Goal: Task Accomplishment & Management: Manage account settings

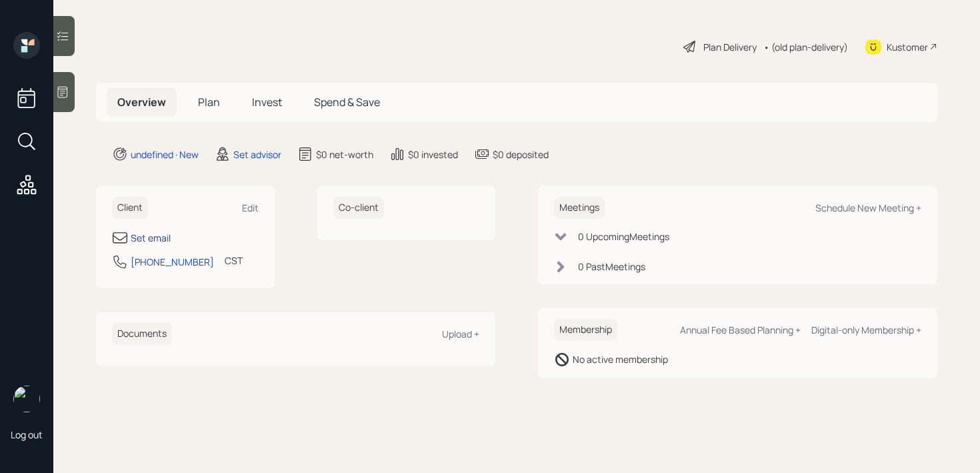
click at [159, 237] on div "Set email" at bounding box center [151, 238] width 40 height 14
select select "America/[GEOGRAPHIC_DATA]"
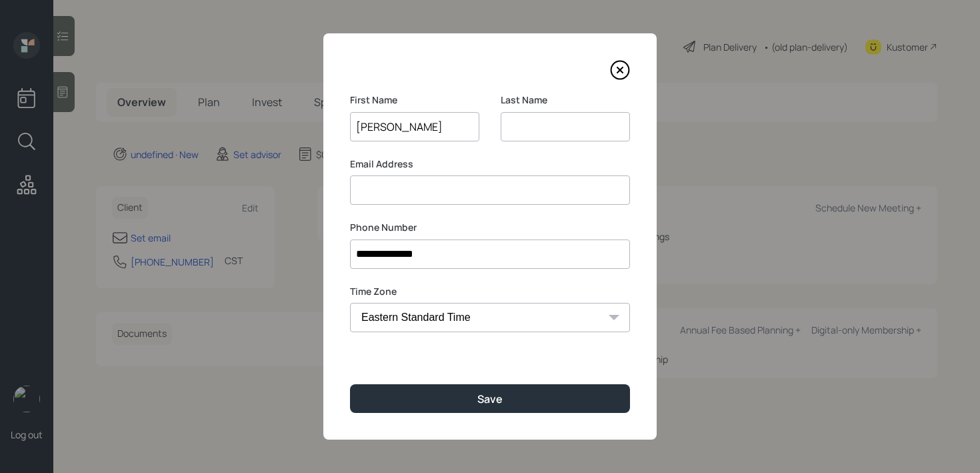
type input "[PERSON_NAME]"
type input "Ka"
click at [440, 184] on input at bounding box center [490, 189] width 280 height 29
type input "e"
type input "[EMAIL_ADDRESS][DOMAIN_NAME]"
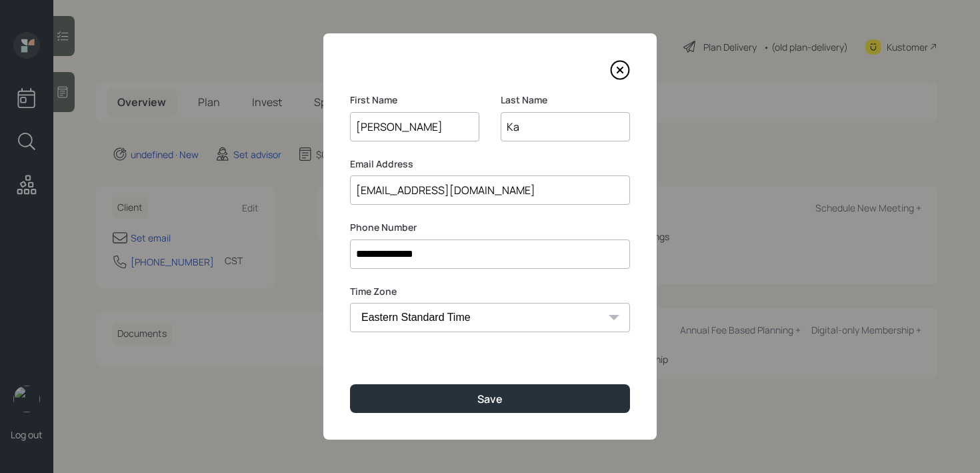
click at [559, 132] on input "Ka" at bounding box center [565, 126] width 129 height 29
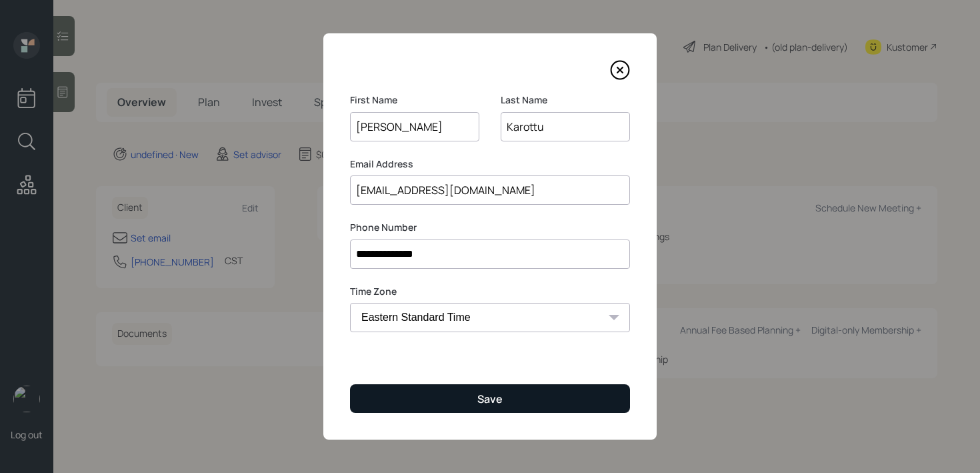
type input "Karottu"
click at [522, 388] on button "Save" at bounding box center [490, 398] width 280 height 29
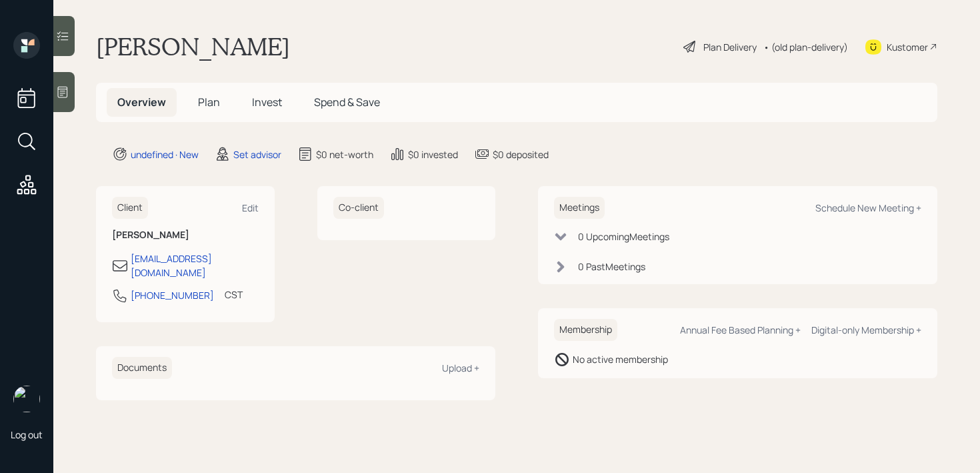
click at [66, 103] on div at bounding box center [63, 92] width 21 height 40
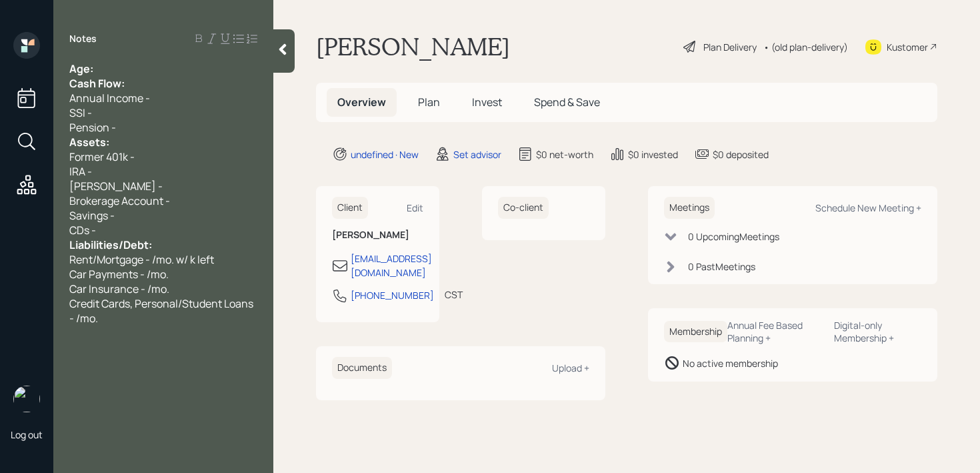
click at [167, 69] on div "Age:" at bounding box center [163, 68] width 188 height 15
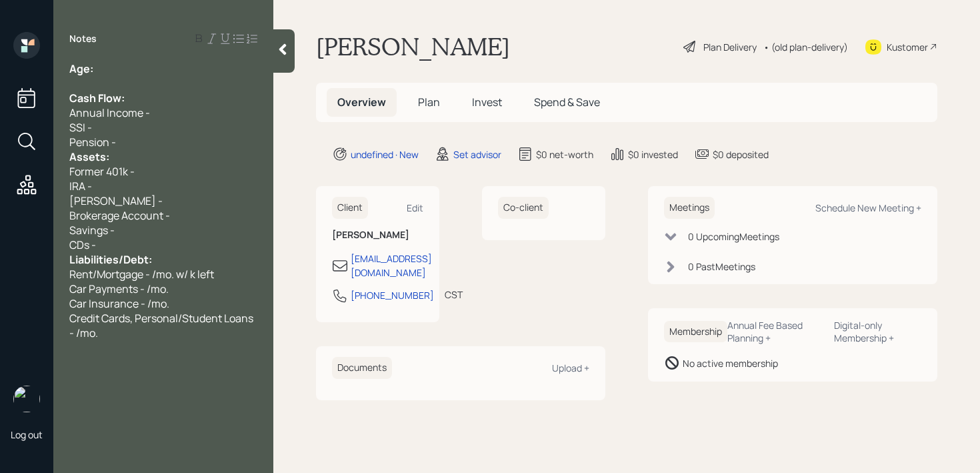
click at [155, 135] on div "Pension -" at bounding box center [163, 142] width 188 height 15
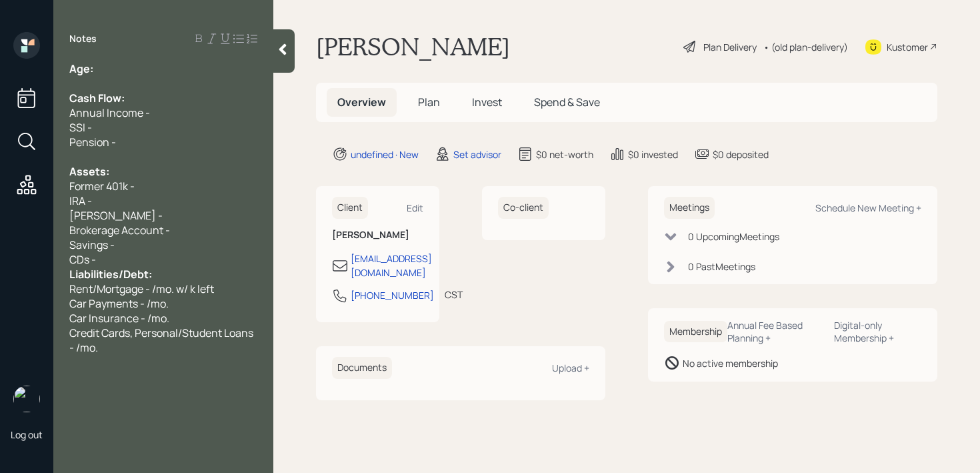
click at [153, 261] on div "CDs -" at bounding box center [163, 259] width 188 height 15
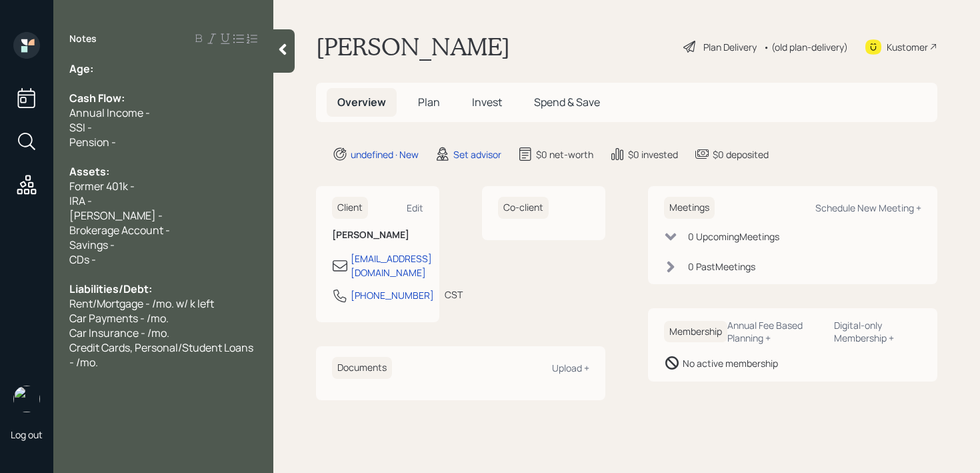
click at [143, 71] on div "Age:" at bounding box center [163, 68] width 188 height 15
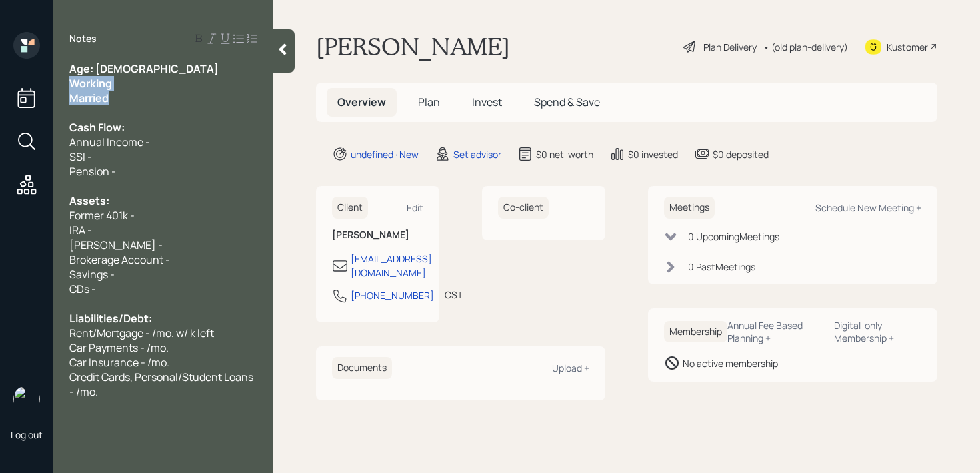
drag, startPoint x: 133, startPoint y: 103, endPoint x: 59, endPoint y: 79, distance: 77.8
click at [59, 79] on div "Age: [DEMOGRAPHIC_DATA] Working Married Cash Flow: Annual Income - SSI - Pensio…" at bounding box center [163, 229] width 220 height 337
click at [109, 131] on span "Cash Flow:" at bounding box center [96, 127] width 55 height 15
click at [121, 151] on div "SSI -" at bounding box center [163, 156] width 188 height 15
click at [224, 145] on div "Annual Income -" at bounding box center [163, 142] width 188 height 15
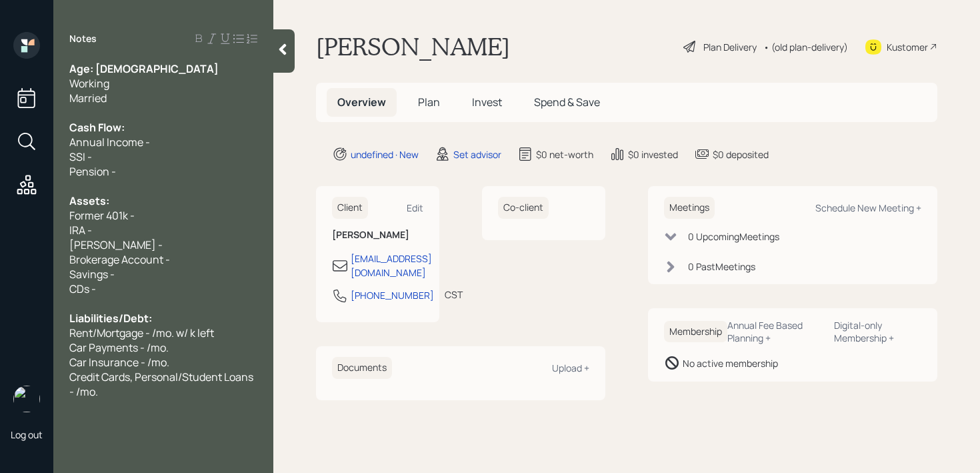
click at [218, 170] on div "Pension -" at bounding box center [163, 171] width 188 height 15
click at [214, 214] on div "Former 401k -" at bounding box center [163, 215] width 188 height 15
drag, startPoint x: 117, startPoint y: 61, endPoint x: 95, endPoint y: 61, distance: 21.3
click at [95, 61] on div "Age: [DEMOGRAPHIC_DATA]" at bounding box center [163, 68] width 188 height 15
click at [131, 93] on div "Married" at bounding box center [163, 98] width 188 height 15
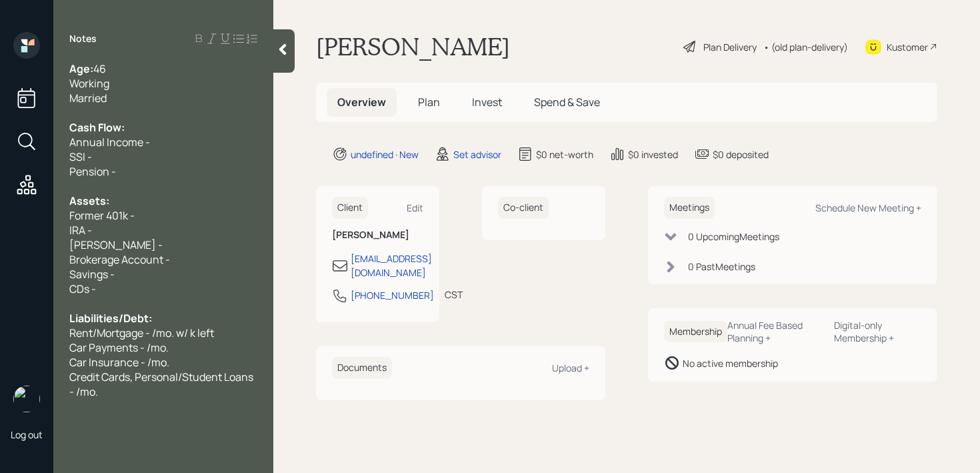
click at [184, 226] on div "IRA -" at bounding box center [163, 230] width 188 height 15
click at [184, 220] on div "Former 401k -" at bounding box center [163, 215] width 188 height 15
click at [156, 97] on div "Married" at bounding box center [163, 98] width 188 height 15
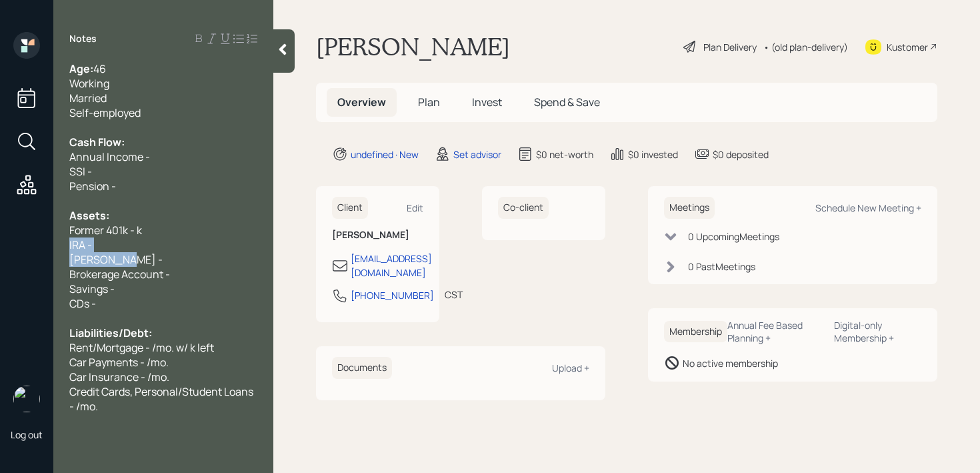
drag, startPoint x: 127, startPoint y: 254, endPoint x: 62, endPoint y: 246, distance: 65.8
click at [62, 246] on div "Age: [DEMOGRAPHIC_DATA] Working Married Self-employed Cash Flow: Annual Income …" at bounding box center [163, 237] width 220 height 352
click at [131, 229] on span "Former 401k - k" at bounding box center [105, 230] width 73 height 15
drag, startPoint x: 157, startPoint y: 230, endPoint x: 0, endPoint y: 230, distance: 156.7
click at [0, 230] on div "Log out Notes Age: [DEMOGRAPHIC_DATA] Working Married Self-employed Cash Flow: …" at bounding box center [490, 236] width 980 height 473
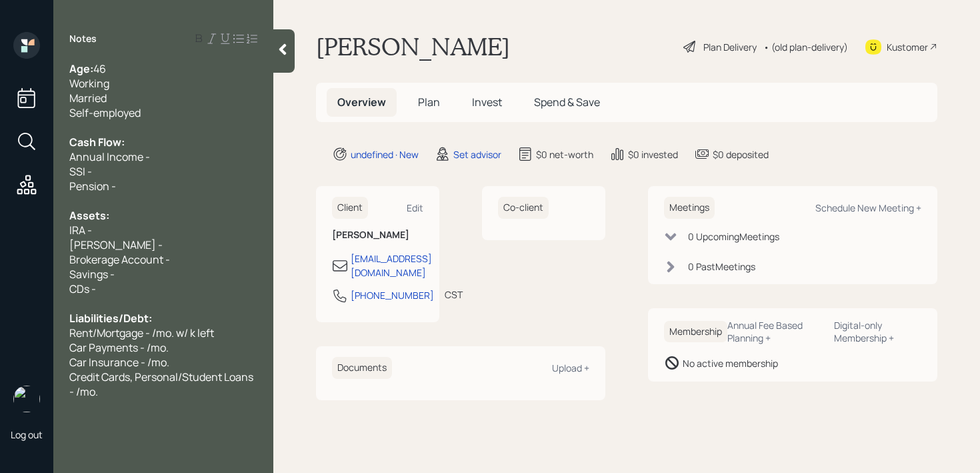
click at [95, 228] on div "IRA -" at bounding box center [163, 230] width 188 height 15
click at [193, 238] on div "[PERSON_NAME] -" at bounding box center [163, 244] width 188 height 15
click at [159, 219] on div "Assets:" at bounding box center [163, 215] width 188 height 15
click at [159, 220] on div "Assets:" at bounding box center [163, 215] width 188 height 15
click at [159, 229] on div "IRA - 40k" at bounding box center [163, 230] width 188 height 15
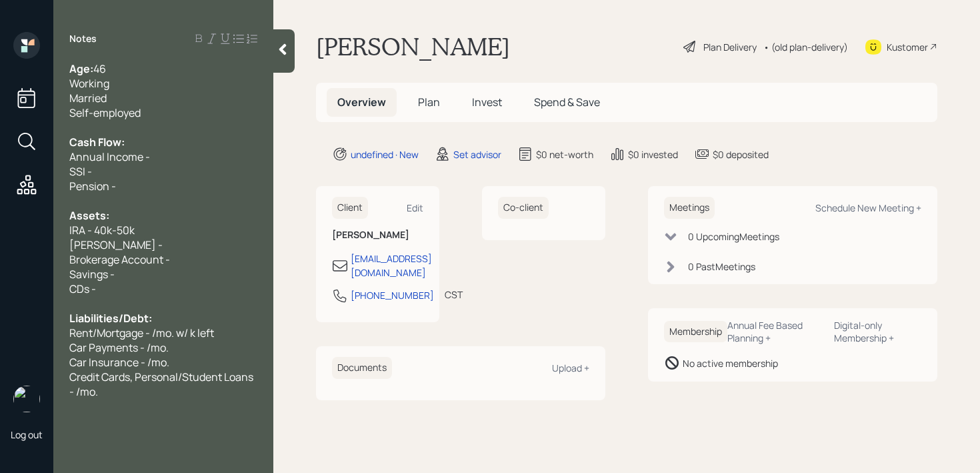
click at [175, 243] on div "[PERSON_NAME] -" at bounding box center [163, 244] width 188 height 15
drag, startPoint x: 144, startPoint y: 250, endPoint x: 0, endPoint y: 245, distance: 144.1
click at [0, 245] on div "Log out Notes Age: [DEMOGRAPHIC_DATA] Working Married Self-employed Cash Flow: …" at bounding box center [490, 236] width 980 height 473
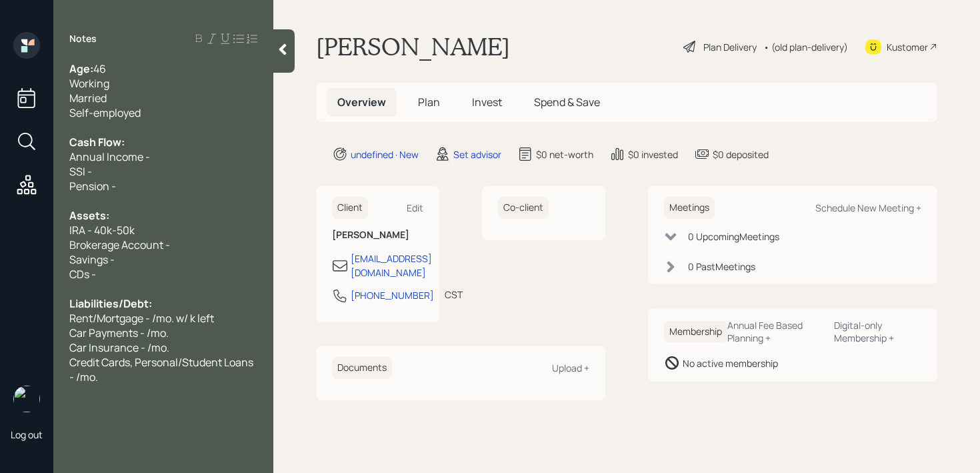
click at [213, 256] on div "Savings -" at bounding box center [163, 259] width 188 height 15
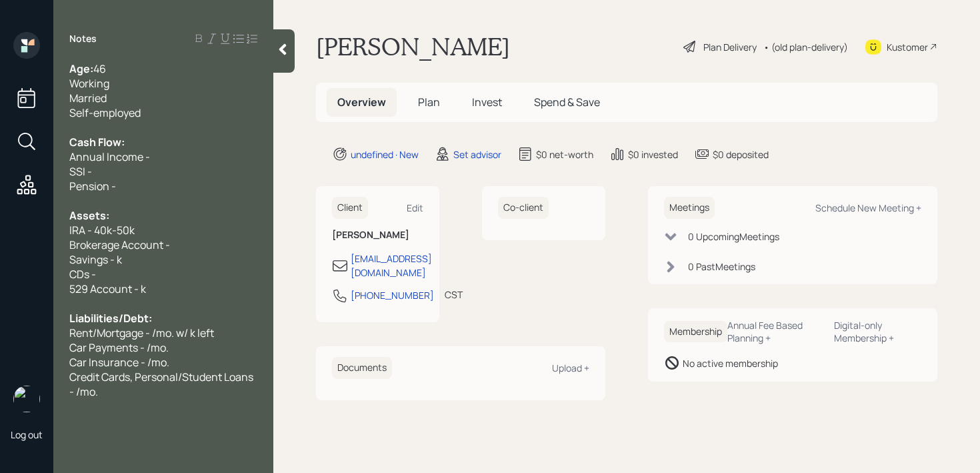
click at [94, 298] on div at bounding box center [163, 303] width 188 height 15
click at [146, 285] on div "529 Account - k" at bounding box center [163, 288] width 188 height 15
click at [154, 285] on div "529 Account - k" at bounding box center [163, 288] width 188 height 15
click at [156, 273] on div "CDs -" at bounding box center [163, 274] width 188 height 15
click at [156, 264] on div "Savings - k" at bounding box center [163, 259] width 188 height 15
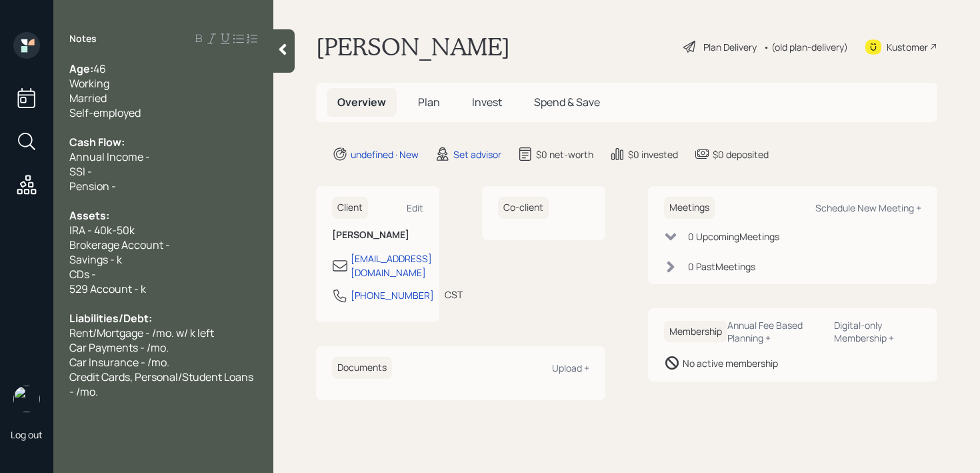
click at [141, 289] on span "529 Account - k" at bounding box center [107, 288] width 77 height 15
click at [201, 296] on div at bounding box center [163, 303] width 188 height 15
click at [207, 286] on div "529 Account (5)- ~20k" at bounding box center [163, 288] width 188 height 15
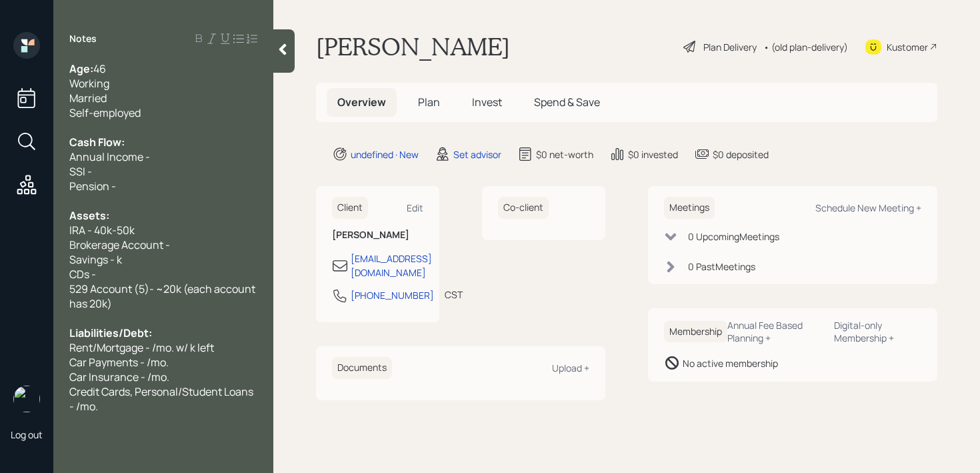
click at [212, 305] on div "529 Account (5)- ~20k (each account has 20k)" at bounding box center [163, 295] width 188 height 29
click at [104, 307] on span "529 Account (5)- ~20k (each account has 20k)" at bounding box center [163, 295] width 188 height 29
click at [149, 271] on div "CDs -" at bounding box center [163, 274] width 188 height 15
click at [114, 260] on span "Savings - k" at bounding box center [95, 259] width 53 height 15
drag, startPoint x: 245, startPoint y: 248, endPoint x: 65, endPoint y: 248, distance: 179.4
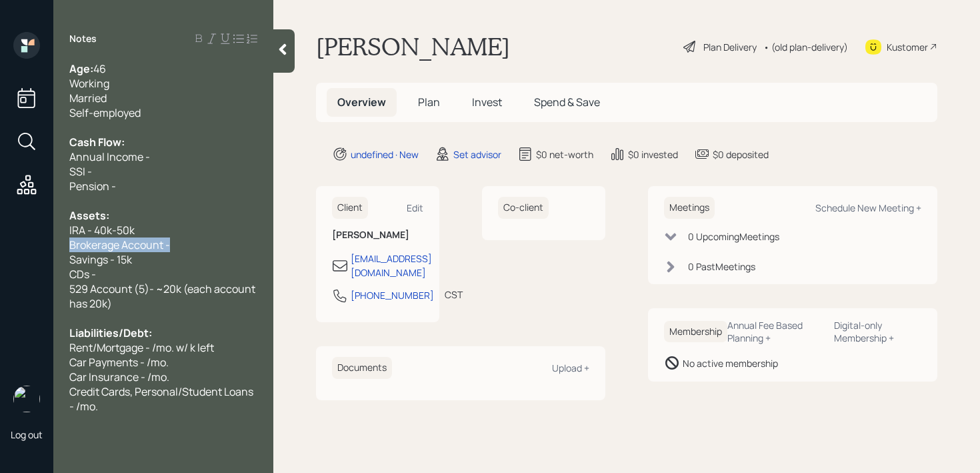
click at [65, 248] on div "Age: [DEMOGRAPHIC_DATA] Working Married Self-employed Cash Flow: Annual Income …" at bounding box center [163, 237] width 220 height 352
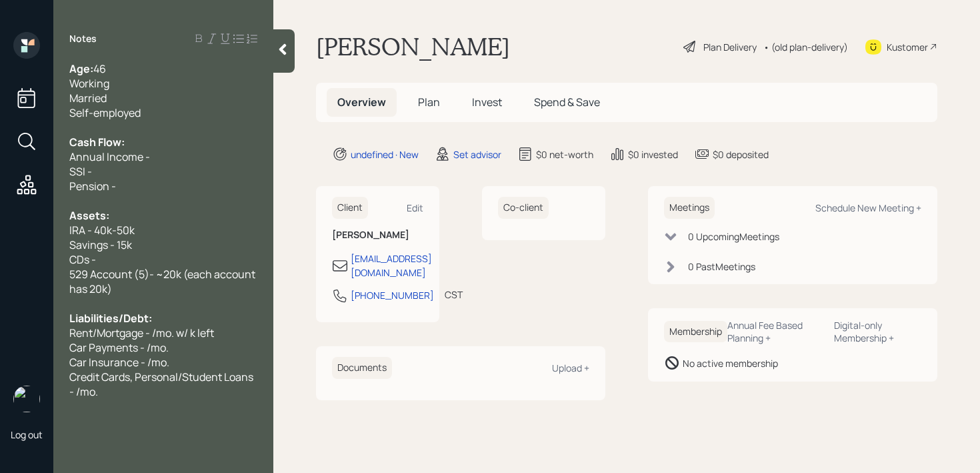
click at [172, 197] on div at bounding box center [163, 200] width 188 height 15
click at [175, 189] on div "Pension -" at bounding box center [163, 186] width 188 height 15
drag, startPoint x: 173, startPoint y: 159, endPoint x: 131, endPoint y: 159, distance: 42.0
click at [131, 159] on div "Annual Income -" at bounding box center [163, 156] width 188 height 15
drag, startPoint x: 134, startPoint y: 192, endPoint x: 69, endPoint y: 167, distance: 69.2
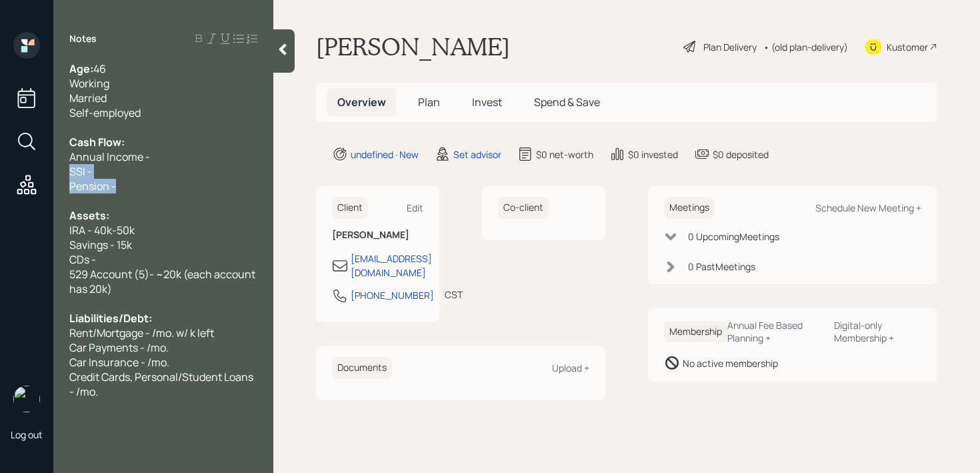
click at [69, 167] on div "Age: [DEMOGRAPHIC_DATA] Working Married Self-employed Cash Flow: Annual Income …" at bounding box center [163, 229] width 188 height 337
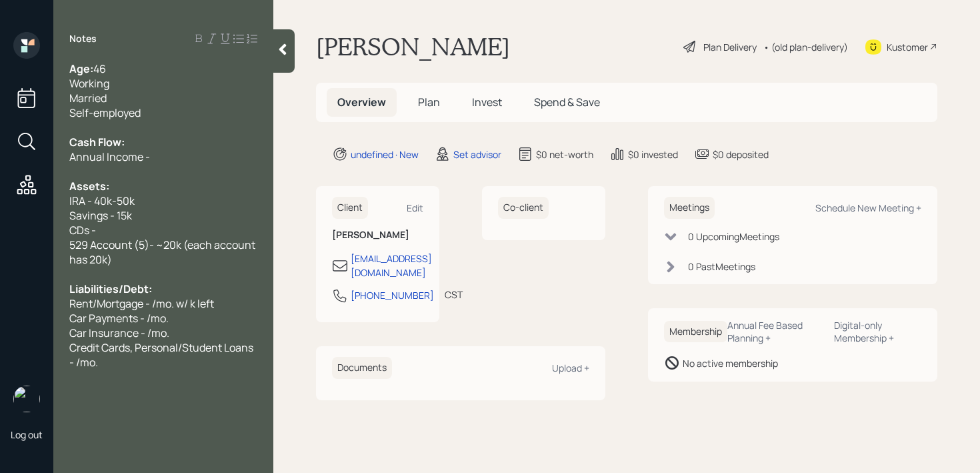
click at [107, 160] on span "Annual Income -" at bounding box center [109, 156] width 81 height 15
click at [187, 147] on div "Cash Flow:" at bounding box center [163, 142] width 188 height 15
click at [221, 151] on div "Annual Household Income -" at bounding box center [163, 156] width 188 height 15
click at [165, 204] on div "IRA - 40k-50k" at bounding box center [163, 200] width 188 height 15
click at [165, 238] on span "529 Account (5)- ~20k (each account has 20k)" at bounding box center [163, 251] width 188 height 29
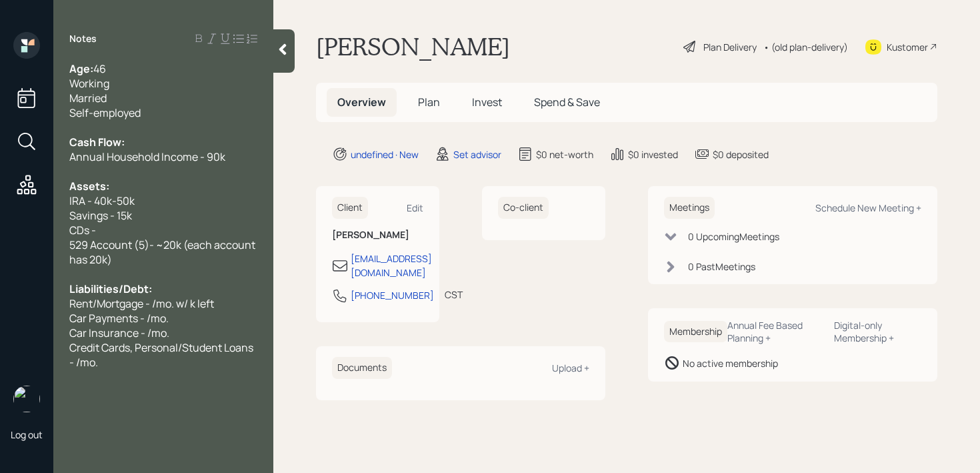
click at [153, 223] on div "CDs -" at bounding box center [163, 230] width 188 height 15
drag, startPoint x: 162, startPoint y: 225, endPoint x: 27, endPoint y: 227, distance: 134.7
click at [27, 227] on div "Log out Notes Age: [DEMOGRAPHIC_DATA] Working Married Self-employed Cash Flow: …" at bounding box center [490, 236] width 980 height 473
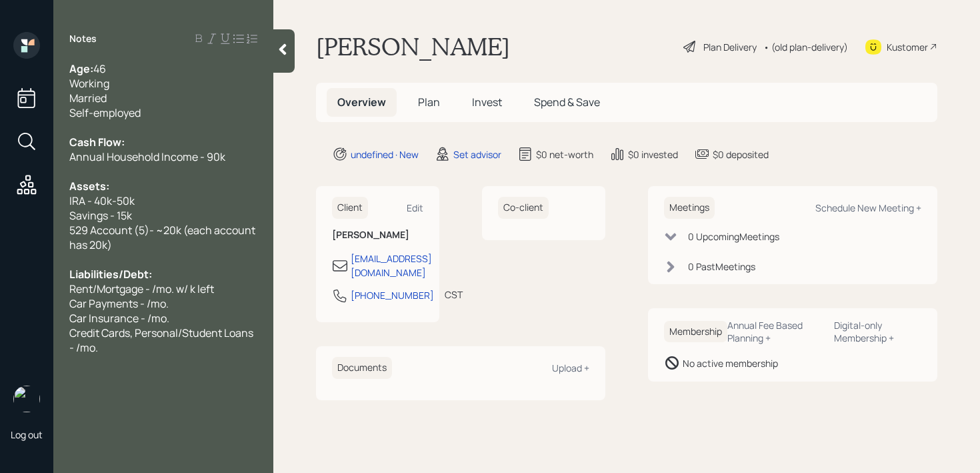
click at [67, 247] on div "Age: [DEMOGRAPHIC_DATA] Working Married Self-employed Cash Flow: Annual Househo…" at bounding box center [163, 207] width 220 height 293
click at [137, 240] on div "529 Account (5)- ~20k (each account has 20k)" at bounding box center [163, 237] width 188 height 29
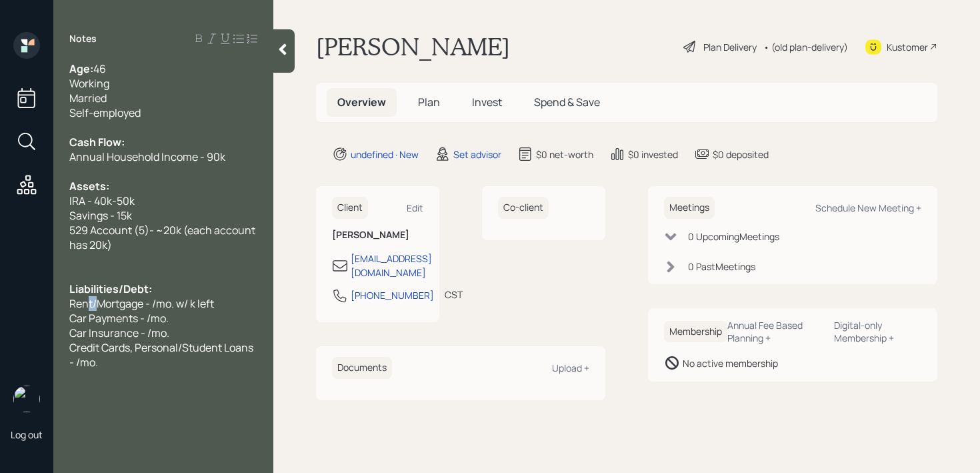
drag, startPoint x: 95, startPoint y: 307, endPoint x: 71, endPoint y: 307, distance: 24.7
click at [72, 307] on span "Rent/Mortgage - /mo. w/ k left" at bounding box center [141, 303] width 145 height 15
click at [127, 305] on span "Mortgage - /mo. w/ k left" at bounding box center [127, 303] width 117 height 15
click at [139, 303] on span "Mortgage - 2/4k/mo. w/ 10 yrs left left" at bounding box center [158, 303] width 179 height 15
click at [215, 321] on div "Car Payments - /mo." at bounding box center [163, 318] width 188 height 15
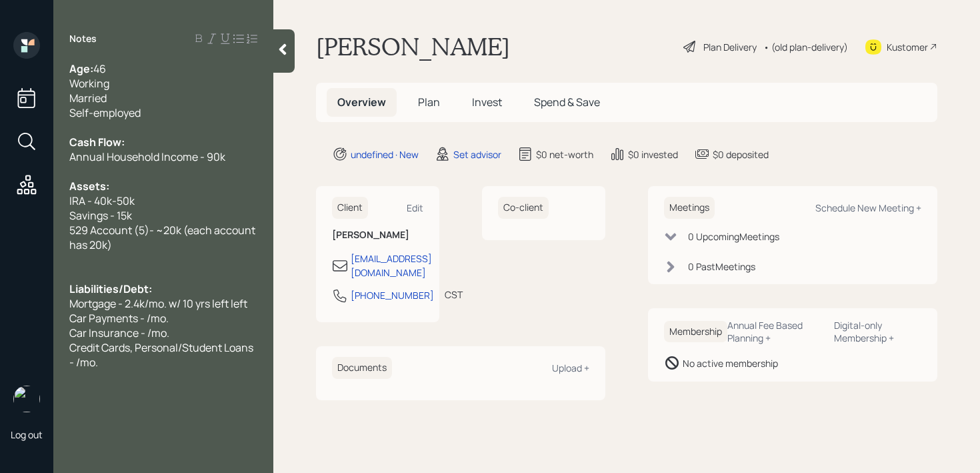
click at [232, 305] on span "Mortgage - 2.4k/mo. w/ 10 yrs left left" at bounding box center [158, 303] width 178 height 15
click at [195, 330] on div "Car Insurance - /mo." at bounding box center [163, 332] width 188 height 15
drag, startPoint x: 212, startPoint y: 319, endPoint x: 25, endPoint y: 319, distance: 186.7
click at [31, 319] on div "Log out Notes Age: [DEMOGRAPHIC_DATA] Working Married Self-employed Cash Flow: …" at bounding box center [490, 236] width 980 height 473
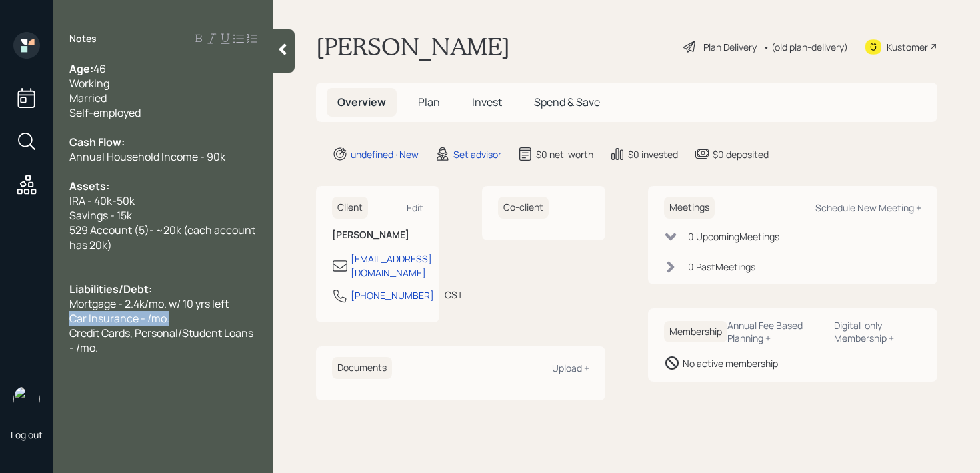
drag, startPoint x: 193, startPoint y: 318, endPoint x: 0, endPoint y: 318, distance: 192.8
click at [0, 318] on div "Log out Notes Age: [DEMOGRAPHIC_DATA] Working Married Self-employed Cash Flow: …" at bounding box center [490, 236] width 980 height 473
click at [200, 353] on div "Credit Cards, Personal/Student Loans - /mo." at bounding box center [163, 339] width 188 height 29
click at [202, 331] on span "Credit Cards, Personal/Student Loans - /mo." at bounding box center [162, 339] width 186 height 29
click at [161, 312] on span "Car Insurance - /mo." at bounding box center [119, 318] width 100 height 15
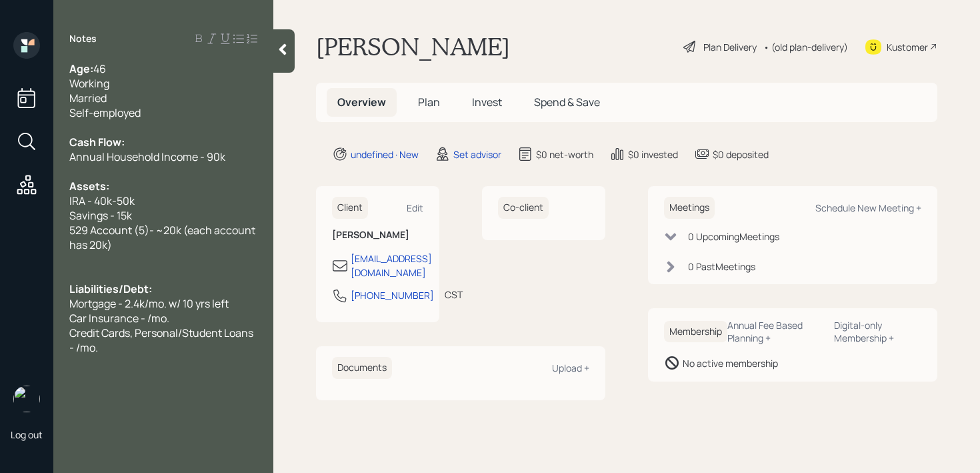
click at [147, 319] on span "Car Insurance - /mo." at bounding box center [119, 318] width 100 height 15
click at [163, 317] on span "Car Insurance - doens't know/mo." at bounding box center [151, 318] width 164 height 15
click at [140, 356] on div "Notes Age: [DEMOGRAPHIC_DATA] Working Married Self-employed Cash Flow: Annual H…" at bounding box center [163, 244] width 220 height 425
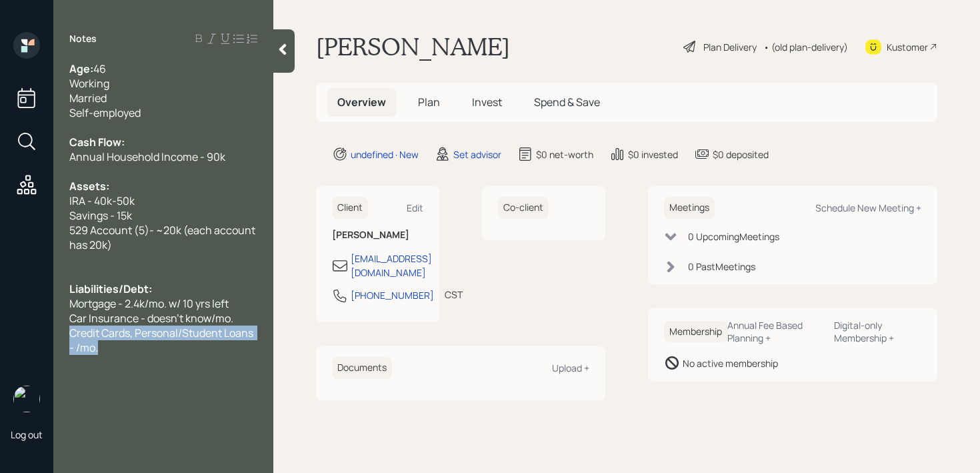
drag, startPoint x: 153, startPoint y: 350, endPoint x: 37, endPoint y: 333, distance: 118.0
click at [37, 333] on div "Log out Notes Age: [DEMOGRAPHIC_DATA] Working Married Self-employed Cash Flow: …" at bounding box center [490, 236] width 980 height 473
click at [157, 283] on div "Liabilities/Debt:" at bounding box center [163, 288] width 188 height 15
click at [239, 317] on div "Car Insurance - doesn't know/mo." at bounding box center [163, 318] width 188 height 15
click at [184, 105] on div "Self-employed" at bounding box center [163, 112] width 188 height 15
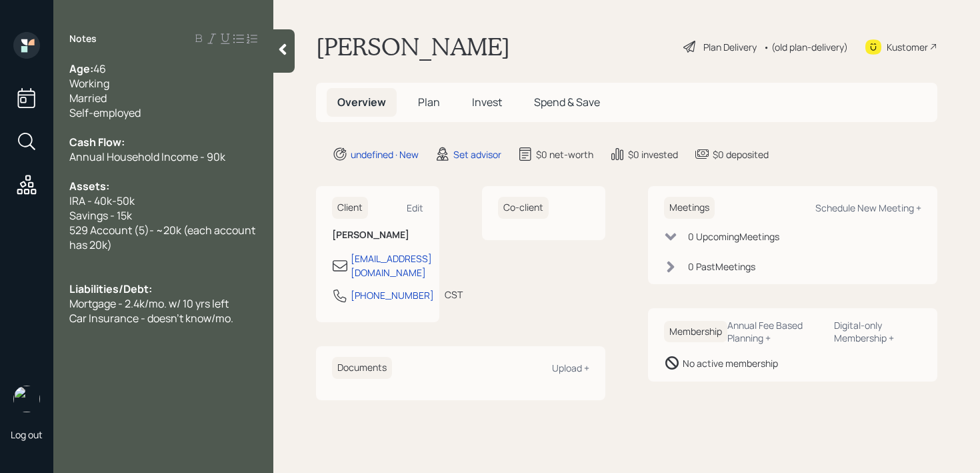
click at [197, 241] on div "529 Account (5)- ~20k (each account has 20k)" at bounding box center [163, 237] width 188 height 29
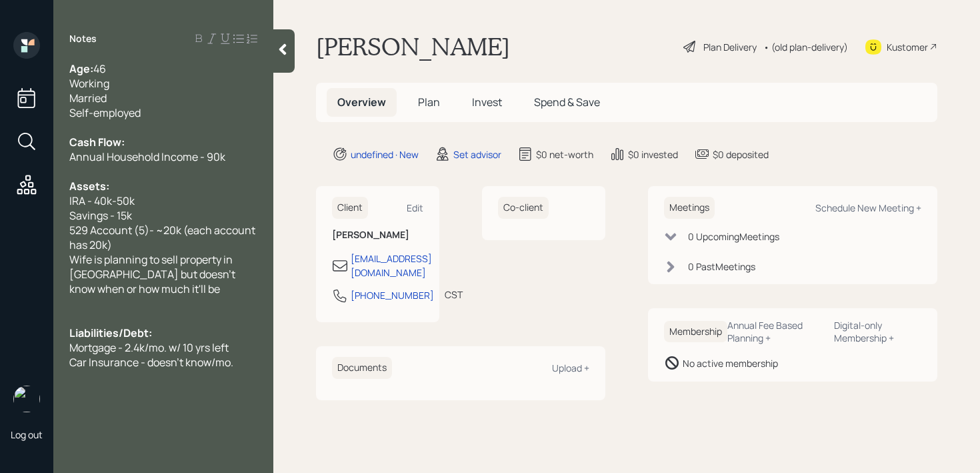
click at [133, 243] on div "529 Account (5)- ~20k (each account has 20k)" at bounding box center [163, 237] width 188 height 29
click at [190, 118] on div "Self-employed" at bounding box center [163, 112] width 188 height 15
click at [190, 110] on div "Self-employed" at bounding box center [163, 112] width 188 height 15
click at [174, 81] on div "Working" at bounding box center [163, 83] width 188 height 15
click at [174, 63] on div "Age: [DEMOGRAPHIC_DATA]" at bounding box center [163, 68] width 188 height 15
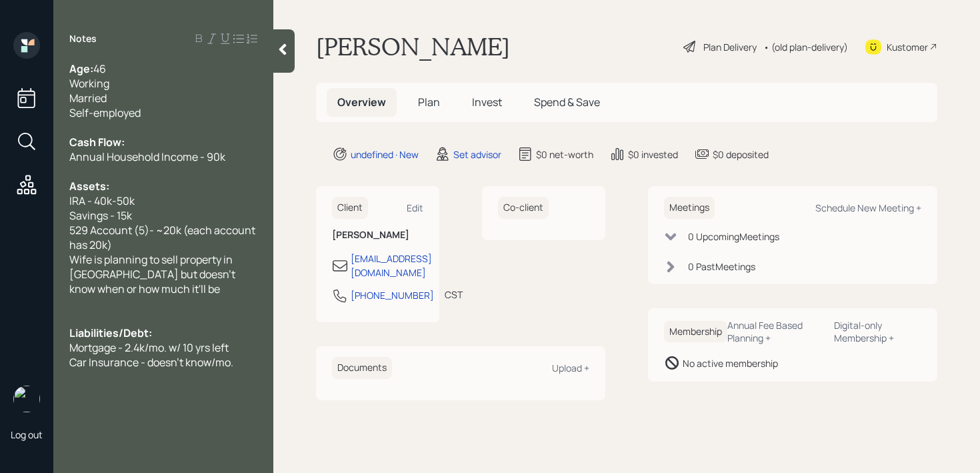
click at [171, 88] on div "Working" at bounding box center [163, 83] width 188 height 15
click at [173, 78] on div "Working" at bounding box center [163, 83] width 188 height 15
click at [165, 65] on div "Age: [DEMOGRAPHIC_DATA]" at bounding box center [163, 68] width 188 height 15
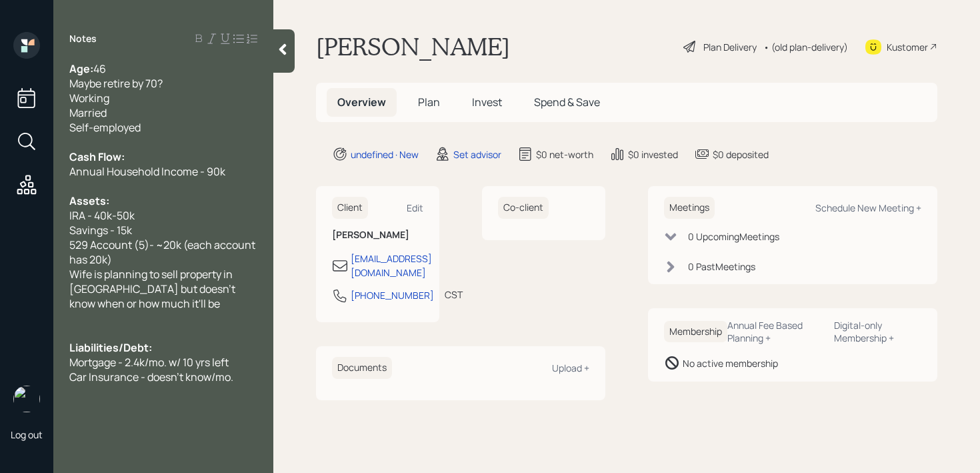
click at [147, 349] on span "Liabilities/Debt:" at bounding box center [110, 347] width 83 height 15
click at [293, 49] on div at bounding box center [283, 50] width 21 height 43
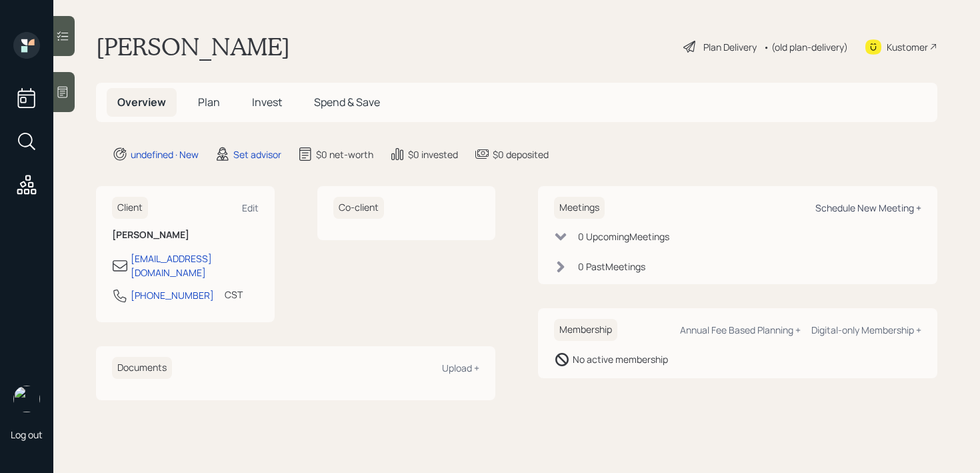
click at [888, 212] on div "Schedule New Meeting +" at bounding box center [869, 207] width 106 height 13
select select "round-[PERSON_NAME]"
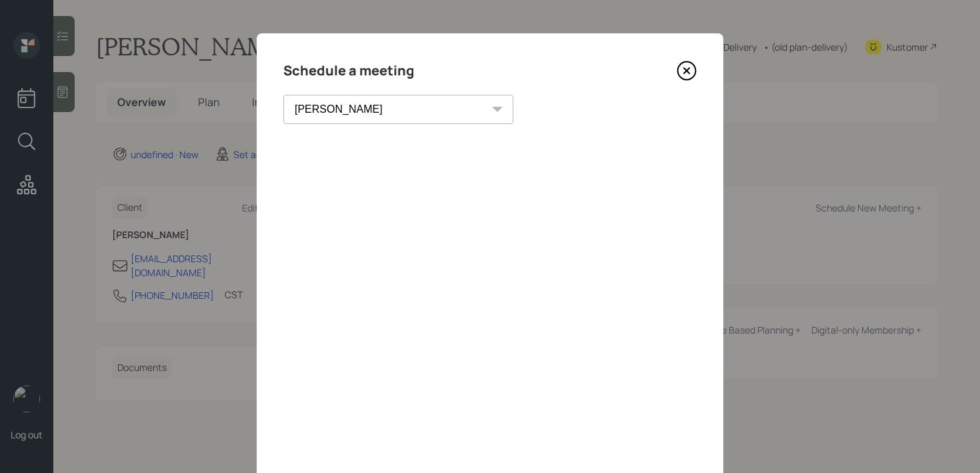
click at [690, 77] on icon at bounding box center [687, 71] width 20 height 20
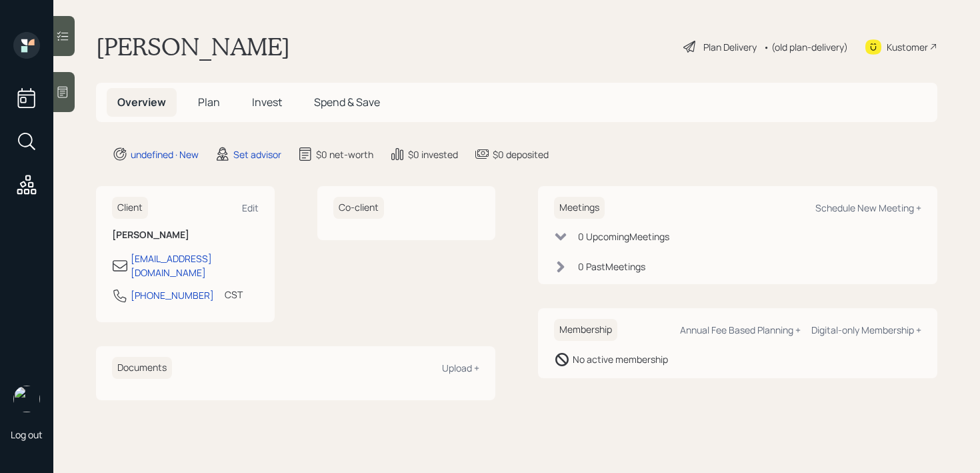
click at [72, 94] on div at bounding box center [63, 92] width 21 height 40
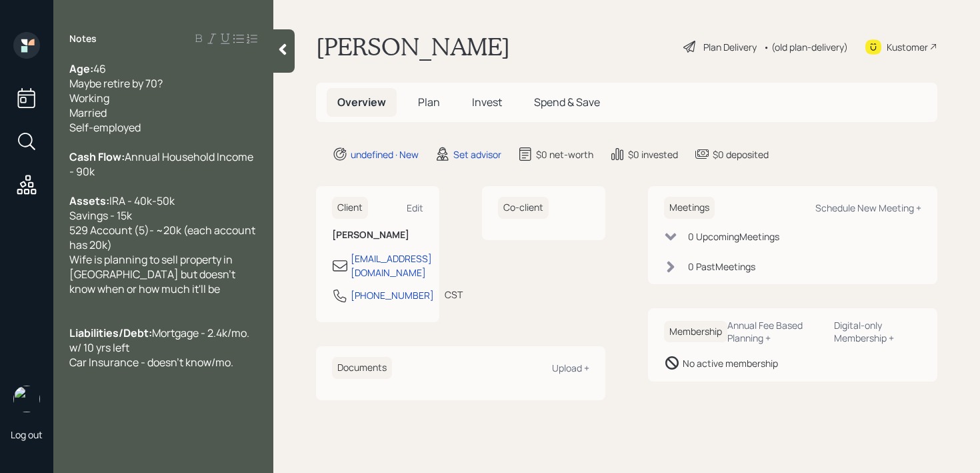
click at [197, 325] on div at bounding box center [163, 318] width 188 height 15
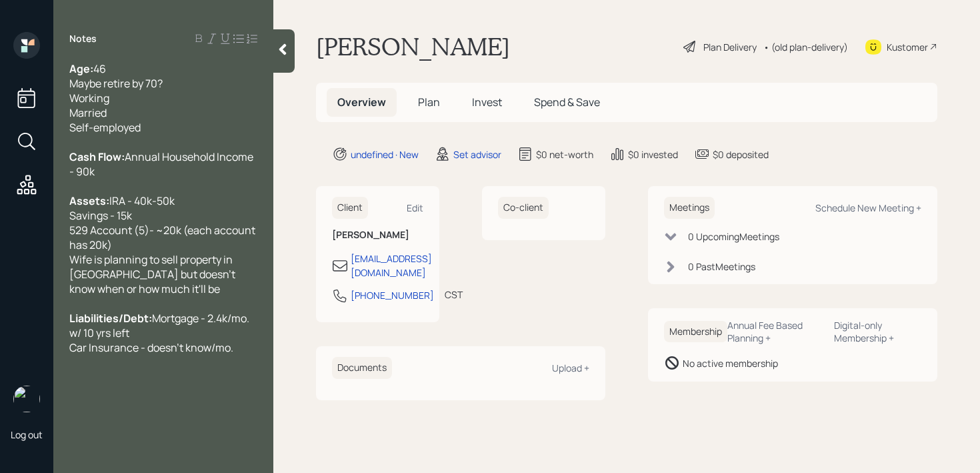
click at [241, 355] on div "Liabilities/Debt: Mortgage - 2.4k/mo. w/ 10 yrs left Car Insurance - doesn't kn…" at bounding box center [163, 333] width 188 height 44
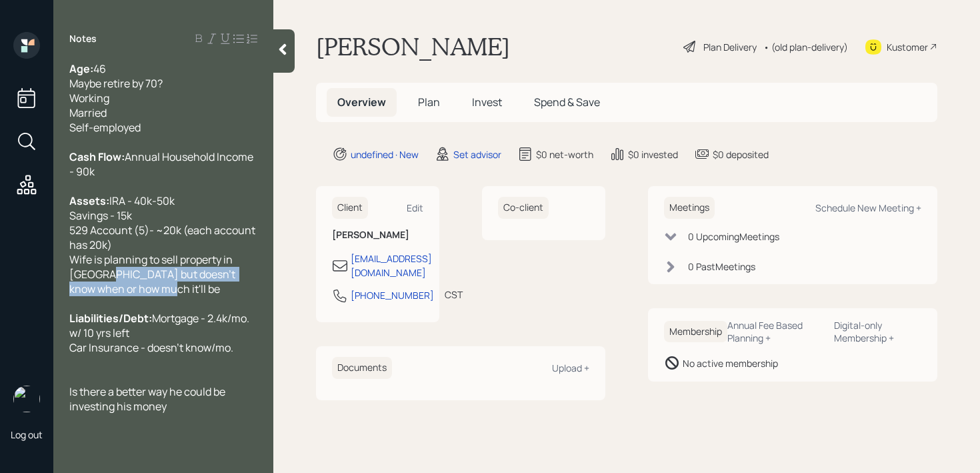
drag, startPoint x: 155, startPoint y: 307, endPoint x: 96, endPoint y: 289, distance: 62.0
click at [96, 289] on div "Assets: IRA - 40k-50k Savings - 15k 529 Account (5)- ~20k (each account has 20k…" at bounding box center [163, 244] width 188 height 103
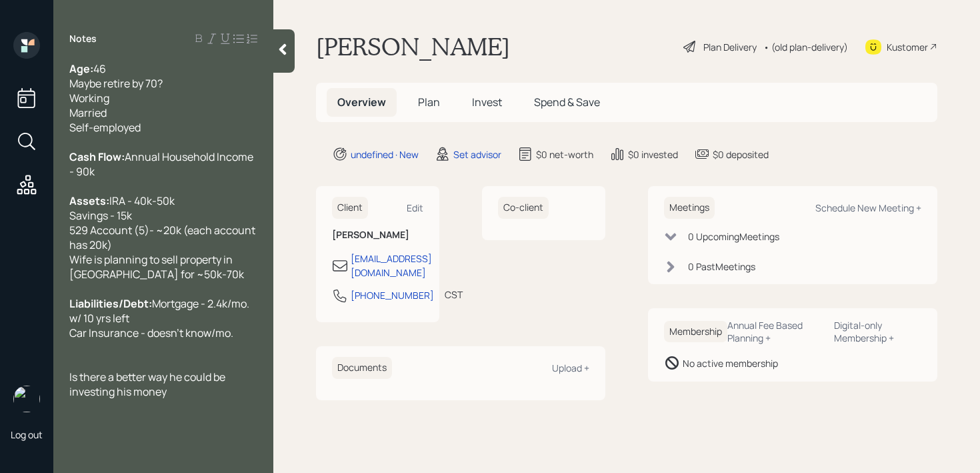
click at [163, 340] on span "Mortgage - 2.4k/mo. w/ 10 yrs left Car Insurance - doesn't know/mo." at bounding box center [160, 318] width 182 height 44
click at [174, 384] on span "Is there a better way he could be investing his money" at bounding box center [148, 383] width 158 height 29
click at [182, 399] on div "Is there a better way he could be investing his money" at bounding box center [163, 383] width 188 height 29
click at [183, 369] on div at bounding box center [163, 362] width 188 height 15
click at [200, 235] on div "Assets: IRA - 40k-50k Savings - 15k 529 Account (5)- ~20k (each account has 20k…" at bounding box center [163, 237] width 188 height 88
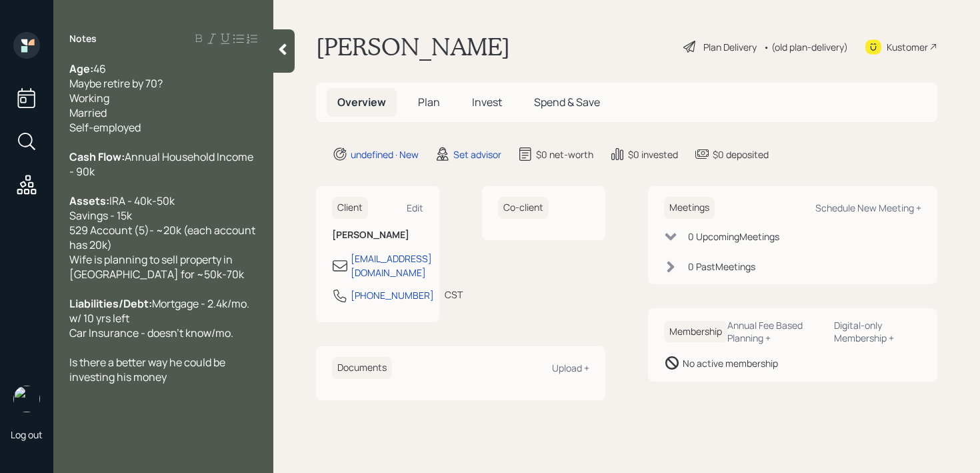
click at [186, 399] on div at bounding box center [163, 391] width 188 height 15
click at [189, 384] on div "Is there a better way he could be investing his money" at bounding box center [163, 369] width 188 height 29
click at [182, 255] on div "Assets: IRA - 40k-50k Savings - 15k 529 Account (5)- ~20k (each account has 20k…" at bounding box center [163, 237] width 188 height 88
drag, startPoint x: 182, startPoint y: 255, endPoint x: 48, endPoint y: 245, distance: 134.4
click at [48, 245] on div "Log out Notes Age: [DEMOGRAPHIC_DATA] Maybe retire by 70? Working Married Self-…" at bounding box center [490, 236] width 980 height 473
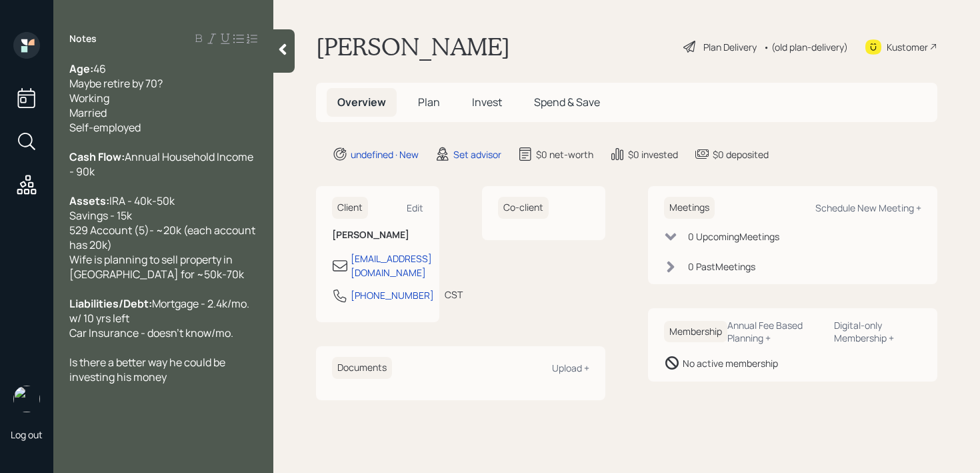
click at [167, 270] on span "IRA - 40k-50k Savings - 15k 529 Account (5)- ~20k (each account has 20k) Wife i…" at bounding box center [163, 237] width 188 height 88
click at [190, 384] on div "Is there a better way he could be investing his money" at bounding box center [163, 369] width 188 height 29
click at [199, 384] on div "Is there a better way he could be investing his money" at bounding box center [163, 369] width 188 height 29
drag, startPoint x: 199, startPoint y: 392, endPoint x: 63, endPoint y: 378, distance: 137.4
click at [63, 378] on div "Age: [DEMOGRAPHIC_DATA] Maybe retire by 70? Working Married Self-employed Cash …" at bounding box center [163, 244] width 220 height 367
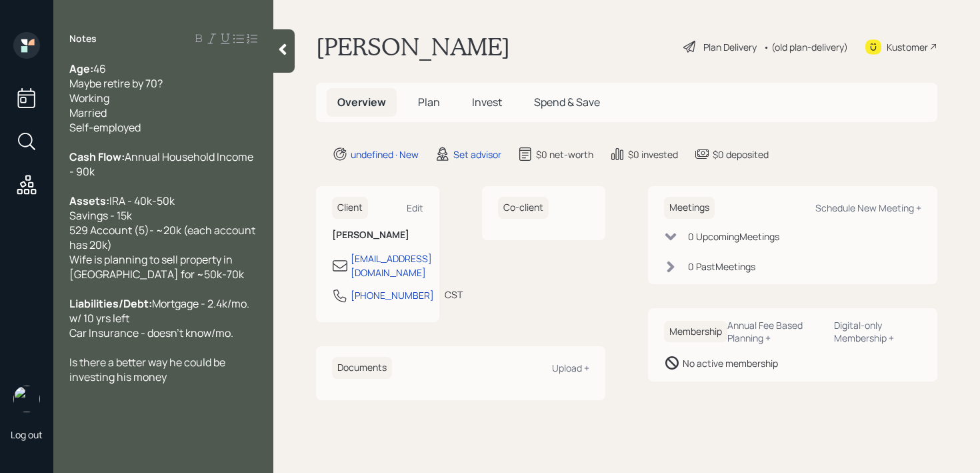
drag, startPoint x: 98, startPoint y: 365, endPoint x: 135, endPoint y: 365, distance: 36.7
click at [98, 355] on div at bounding box center [163, 347] width 188 height 15
click at [243, 340] on div "Liabilities/Debt: Mortgage - 2.4k/mo. w/ 10 yrs left Car Insurance - doesn't kn…" at bounding box center [163, 318] width 188 height 44
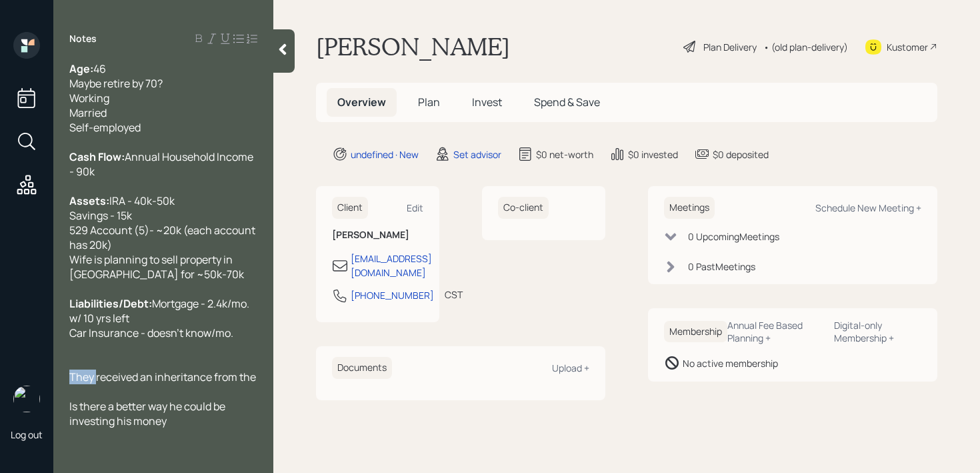
drag, startPoint x: 97, startPoint y: 390, endPoint x: 67, endPoint y: 390, distance: 30.0
click at [67, 390] on div "Age: [DEMOGRAPHIC_DATA] Maybe retire by 70? Working Married Self-employed Cash …" at bounding box center [163, 259] width 220 height 396
click at [253, 384] on div "Received an inheritance from the" at bounding box center [163, 376] width 188 height 15
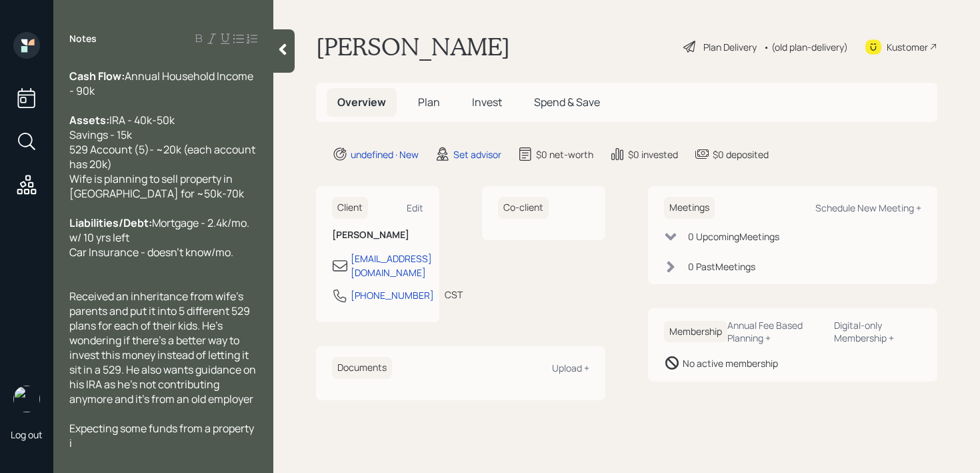
scroll to position [89, 0]
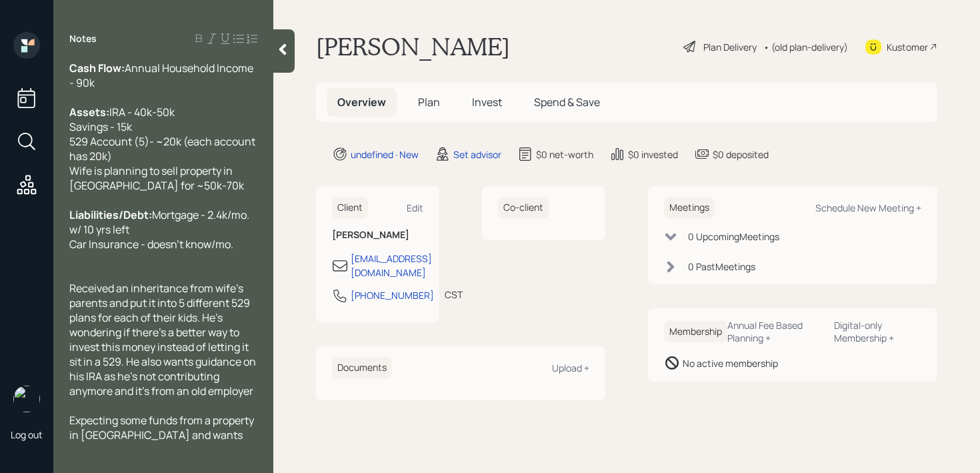
click at [281, 63] on div at bounding box center [283, 50] width 21 height 43
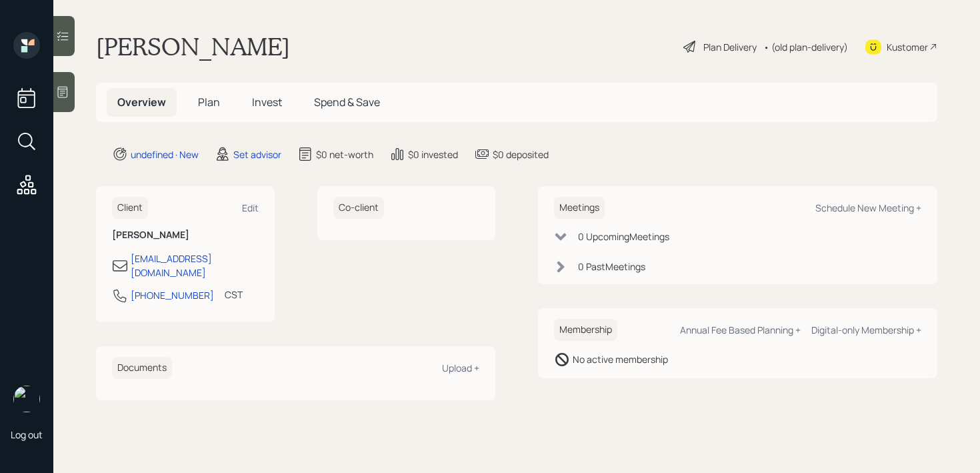
click at [67, 115] on main "[PERSON_NAME] Plan Delivery • (old plan-delivery) Kustomer Overview Plan Invest…" at bounding box center [516, 236] width 927 height 473
click at [63, 85] on icon at bounding box center [62, 91] width 13 height 13
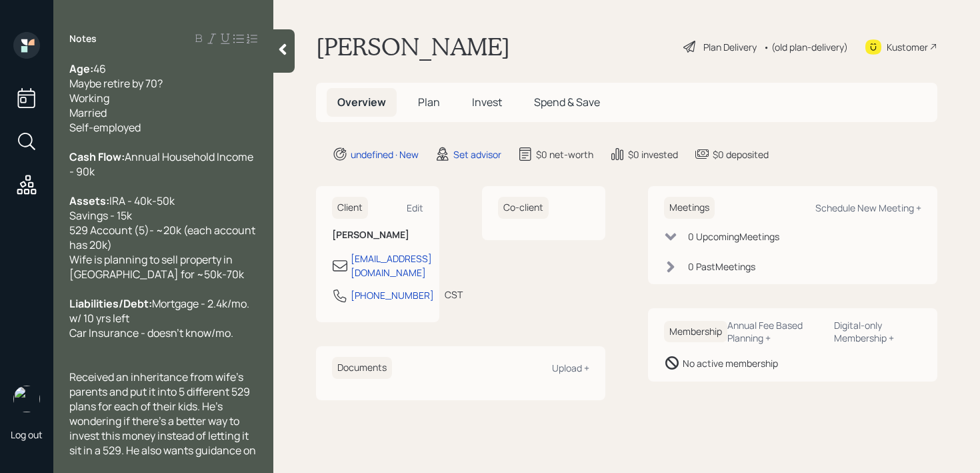
scroll to position [132, 0]
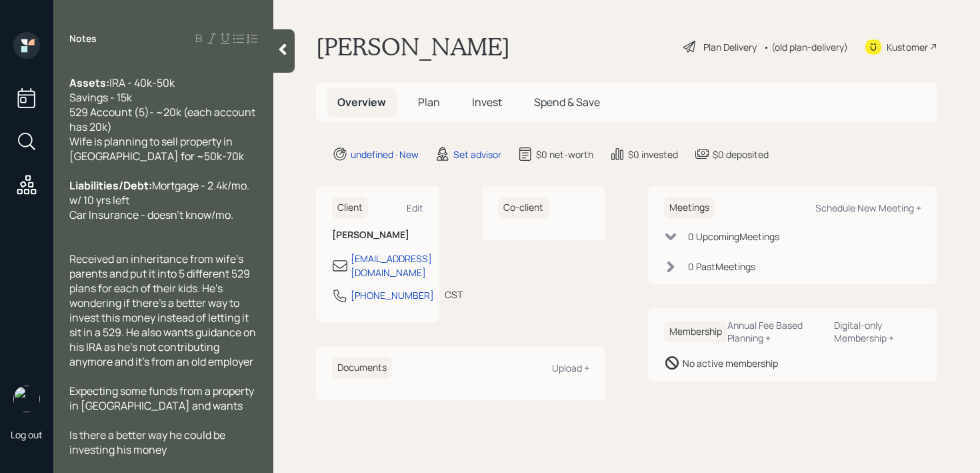
click at [82, 402] on span "Expecting some funds from a property in [GEOGRAPHIC_DATA] and wants" at bounding box center [162, 397] width 187 height 29
click at [162, 402] on div "Expecting some funds from a property in [GEOGRAPHIC_DATA] and wants" at bounding box center [163, 397] width 188 height 29
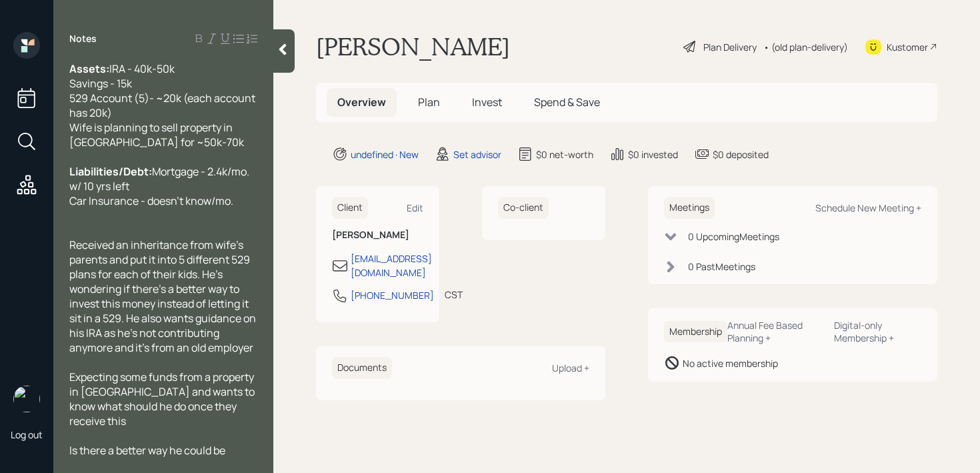
click at [113, 424] on span "Expecting some funds from a property in [GEOGRAPHIC_DATA] and wants to know wha…" at bounding box center [162, 398] width 187 height 59
click at [231, 422] on div "Expecting some funds from a property in [GEOGRAPHIC_DATA] and wants to know wha…" at bounding box center [163, 398] width 188 height 59
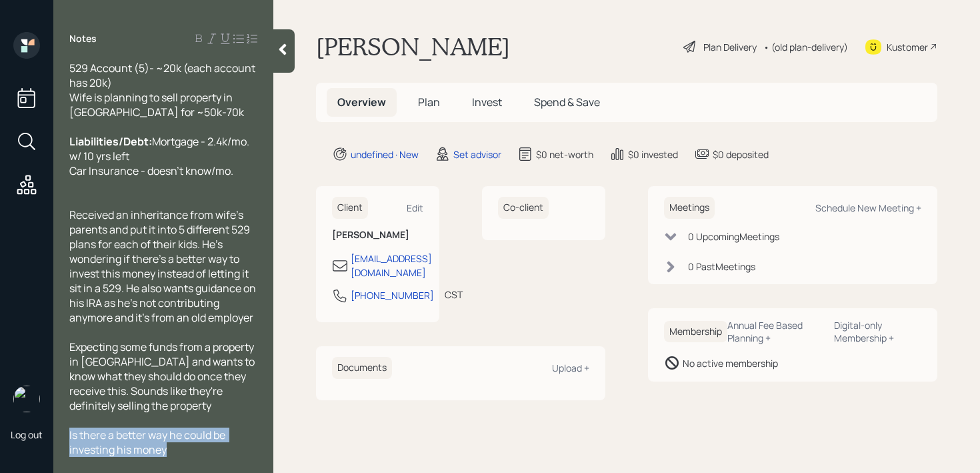
drag, startPoint x: 173, startPoint y: 451, endPoint x: 49, endPoint y: 436, distance: 124.9
click at [49, 436] on div "Log out Notes Age: [DEMOGRAPHIC_DATA] Maybe retire by 70? Working Married Self-…" at bounding box center [490, 236] width 980 height 473
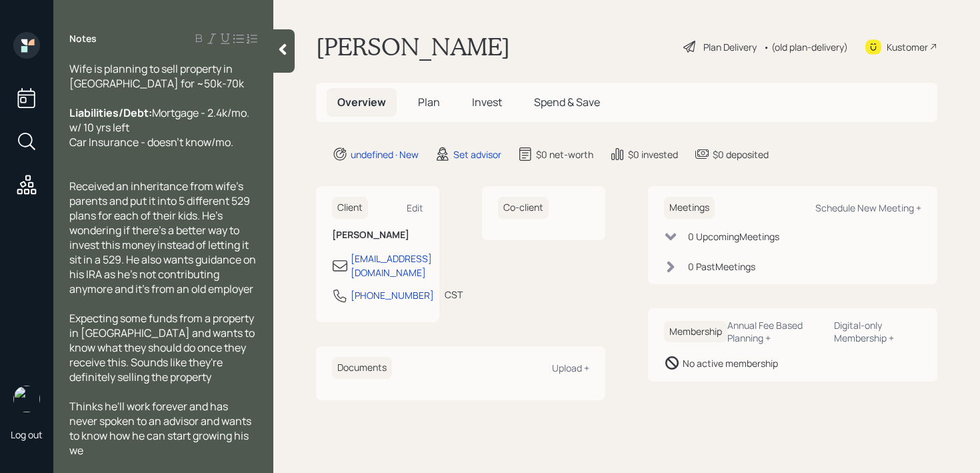
scroll to position [205, 0]
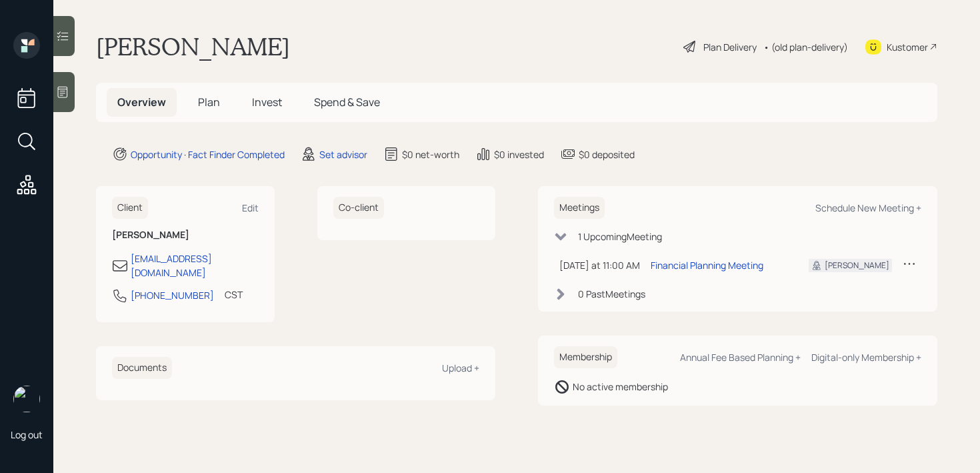
click at [66, 97] on icon at bounding box center [63, 92] width 10 height 11
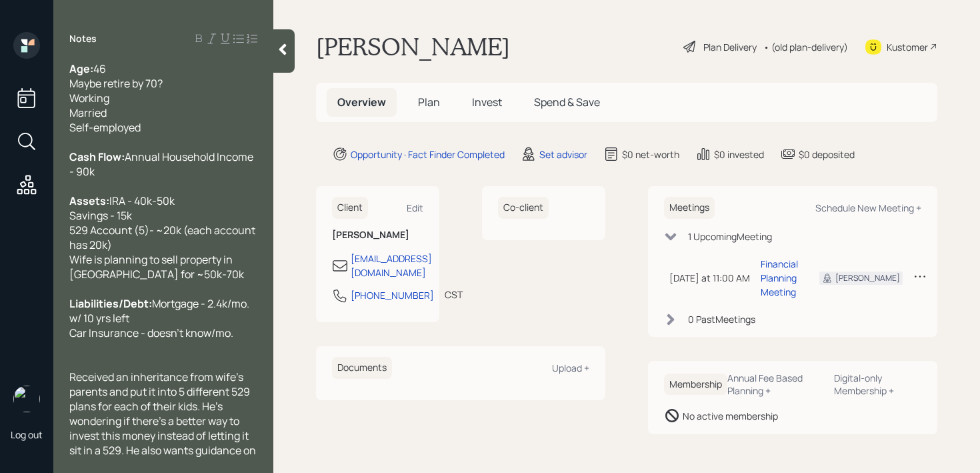
scroll to position [205, 0]
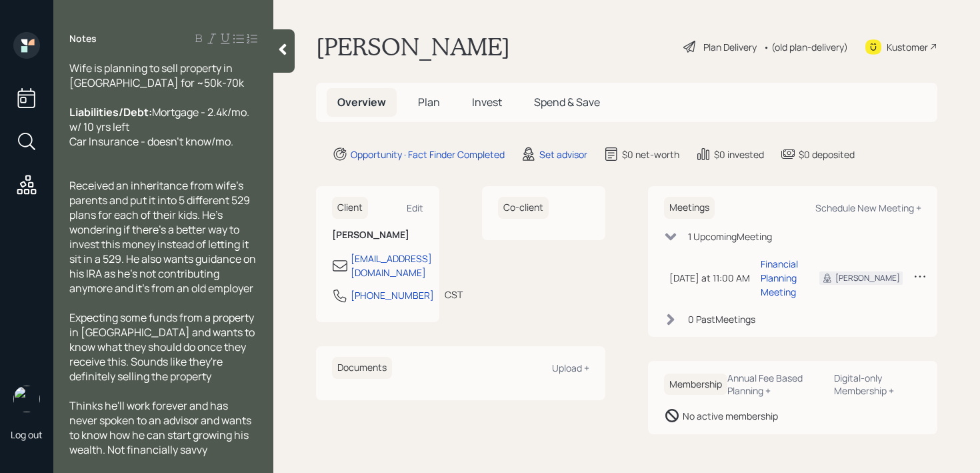
click at [109, 173] on div at bounding box center [163, 170] width 188 height 15
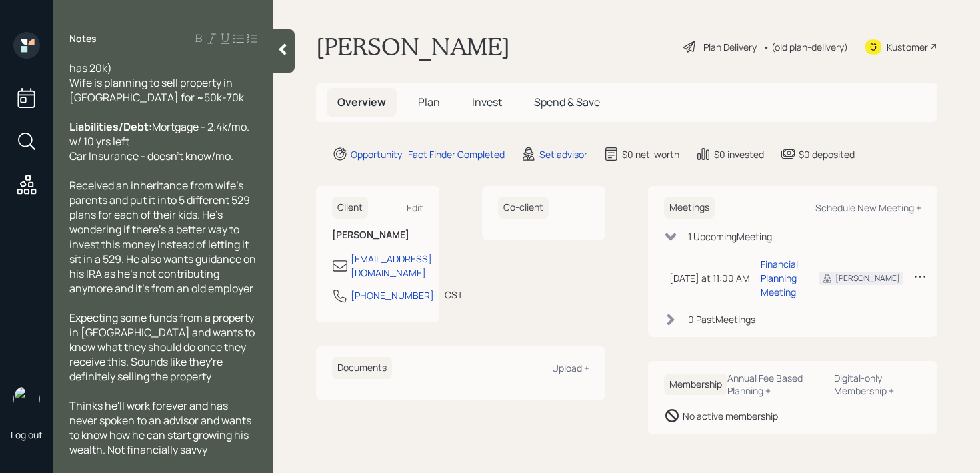
scroll to position [0, 0]
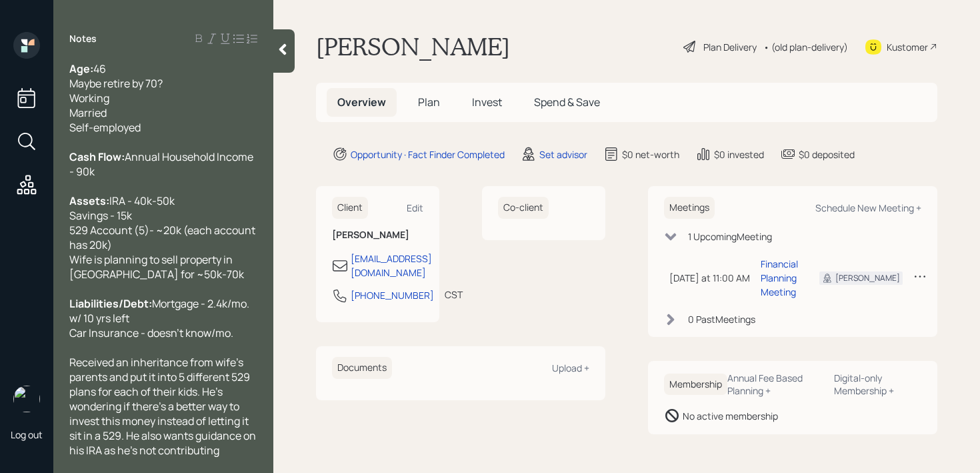
click at [282, 61] on div at bounding box center [283, 50] width 21 height 43
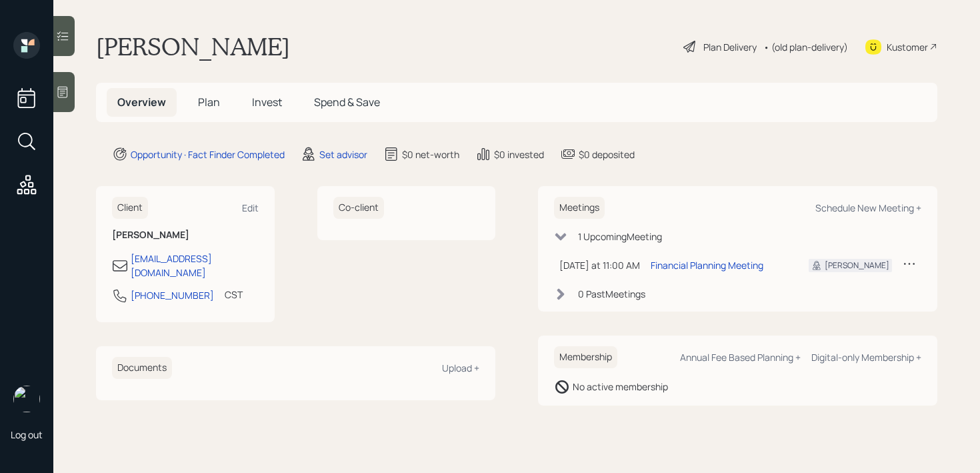
click at [63, 91] on icon at bounding box center [63, 92] width 10 height 11
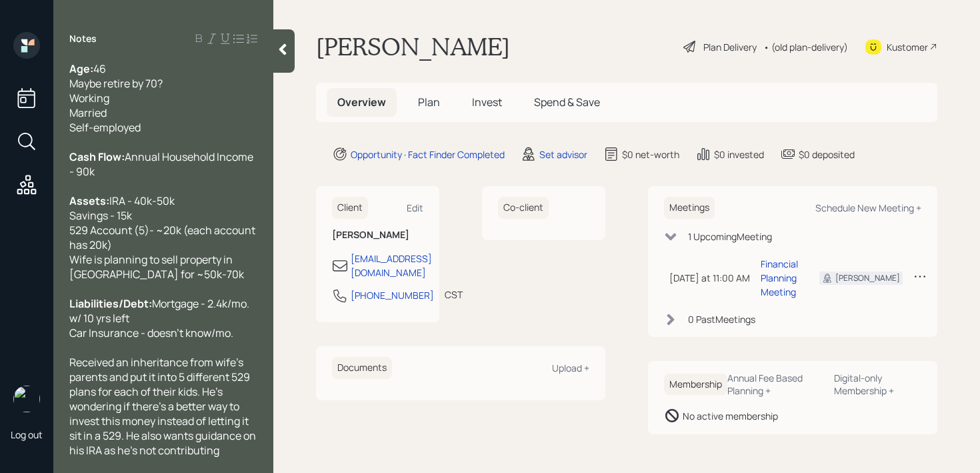
scroll to position [191, 0]
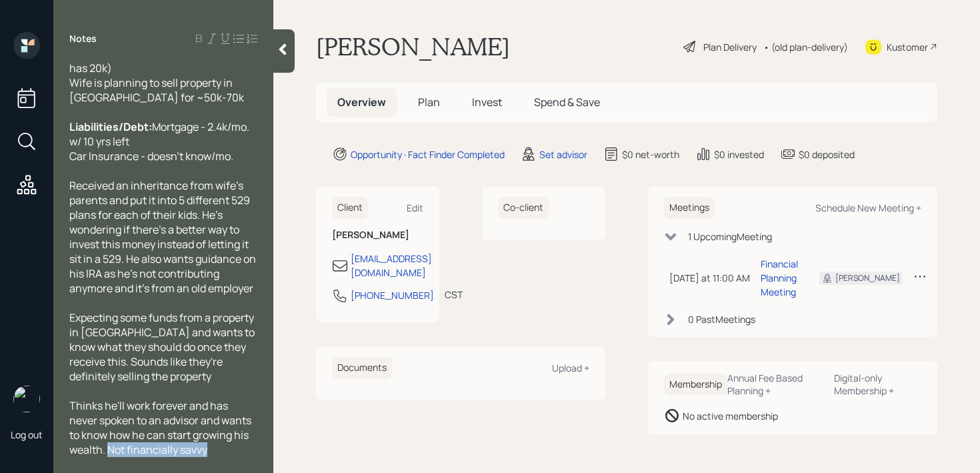
drag, startPoint x: 209, startPoint y: 451, endPoint x: 108, endPoint y: 453, distance: 101.4
click at [108, 453] on div "Thinks he'll work forever and has never spoken to an advisor and wants to know …" at bounding box center [163, 427] width 188 height 59
copy span "Not financially savvy"
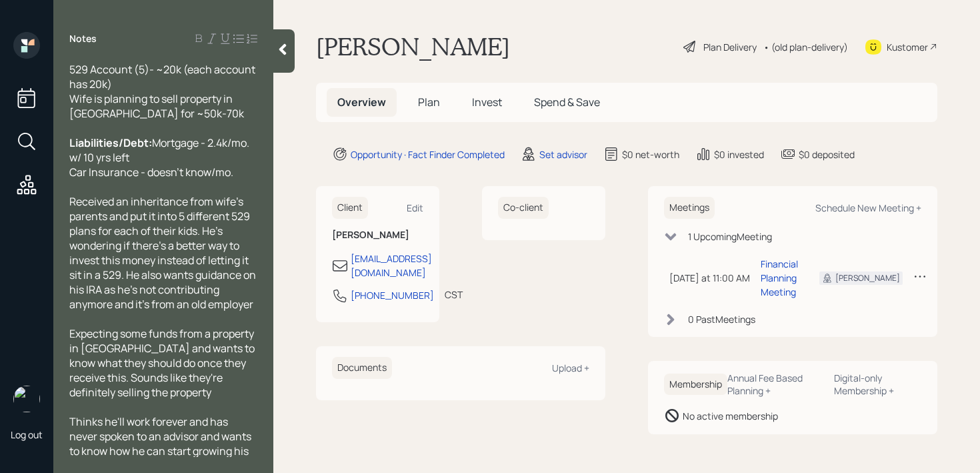
scroll to position [132, 0]
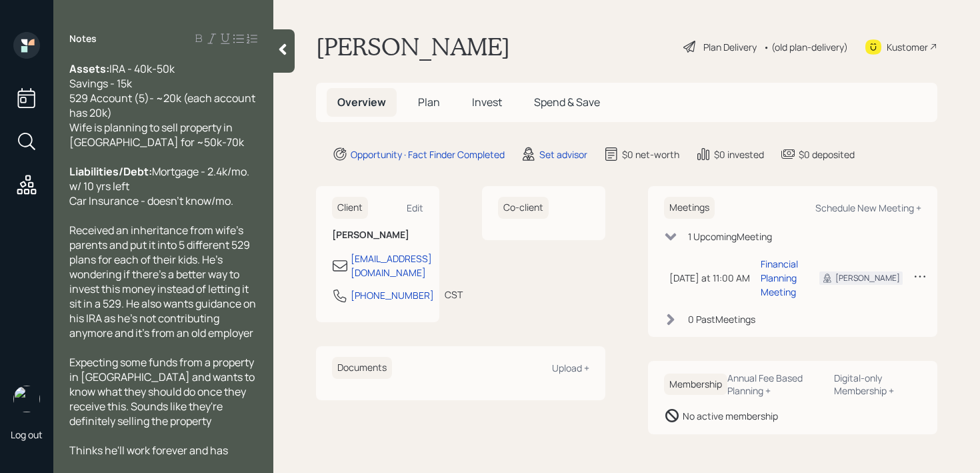
click at [253, 208] on div "Liabilities/Debt: Mortgage - 2.4k/mo. w/ 10 yrs left Car Insurance - doesn't kn…" at bounding box center [163, 186] width 188 height 44
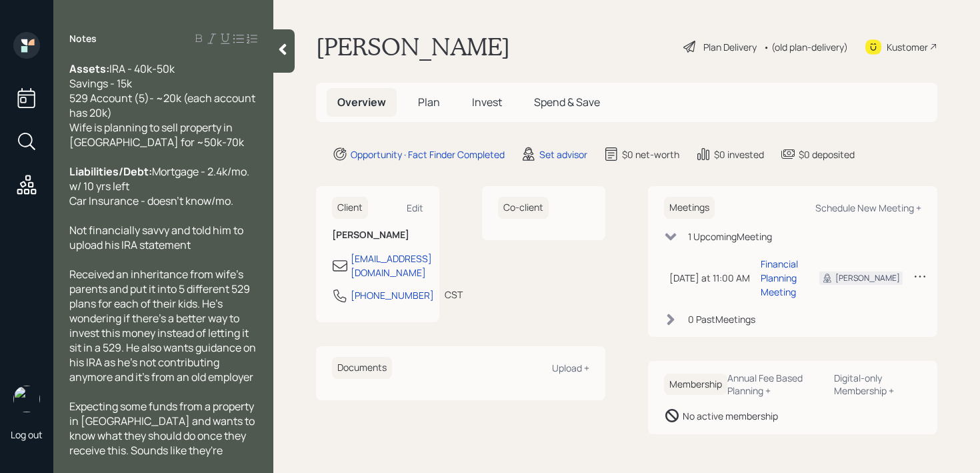
click at [285, 53] on icon at bounding box center [282, 49] width 7 height 11
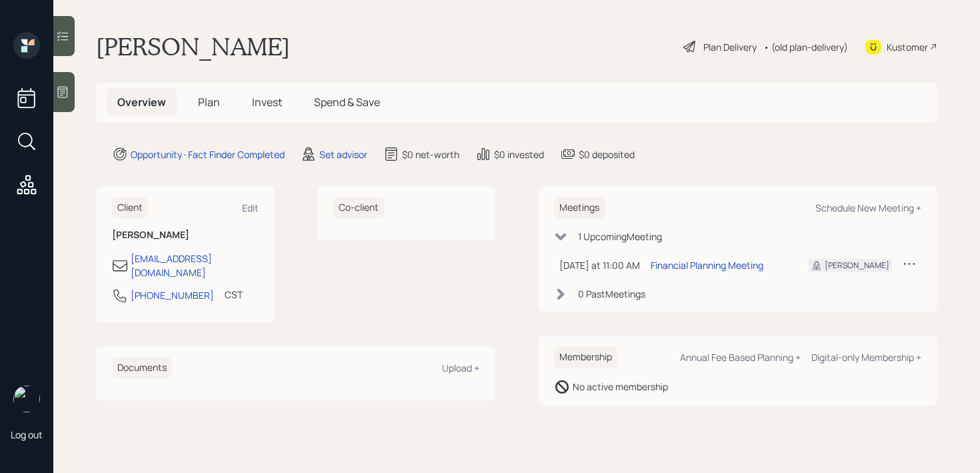
click at [409, 53] on div "Renjan Karottu Plan Delivery • (old plan-delivery) Kustomer" at bounding box center [517, 46] width 842 height 29
